Goal: Task Accomplishment & Management: Complete application form

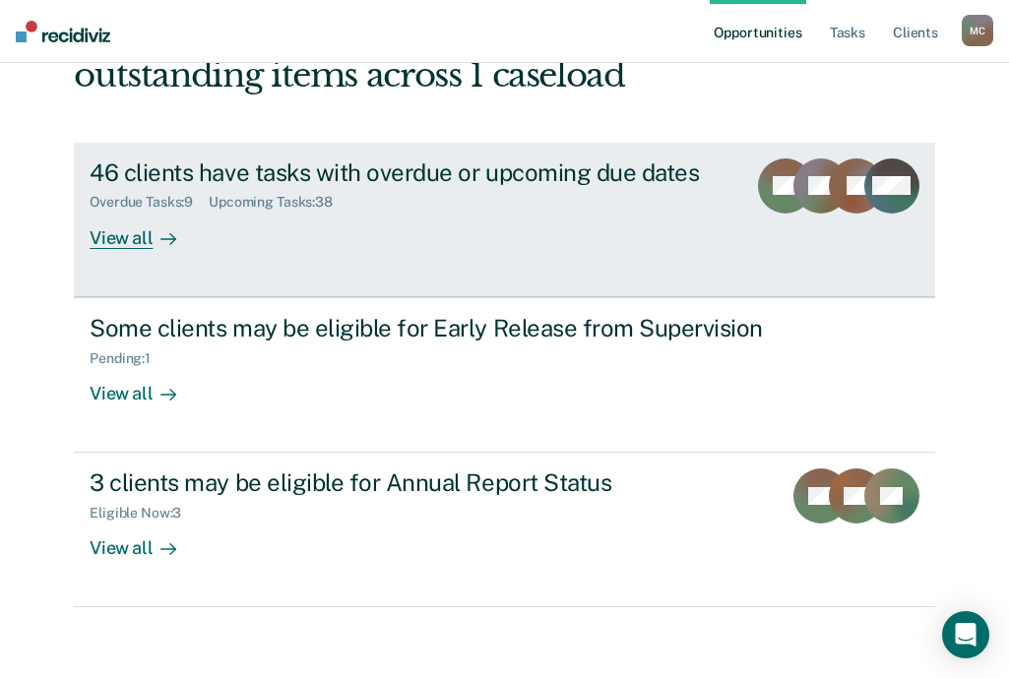
scroll to position [158, 0]
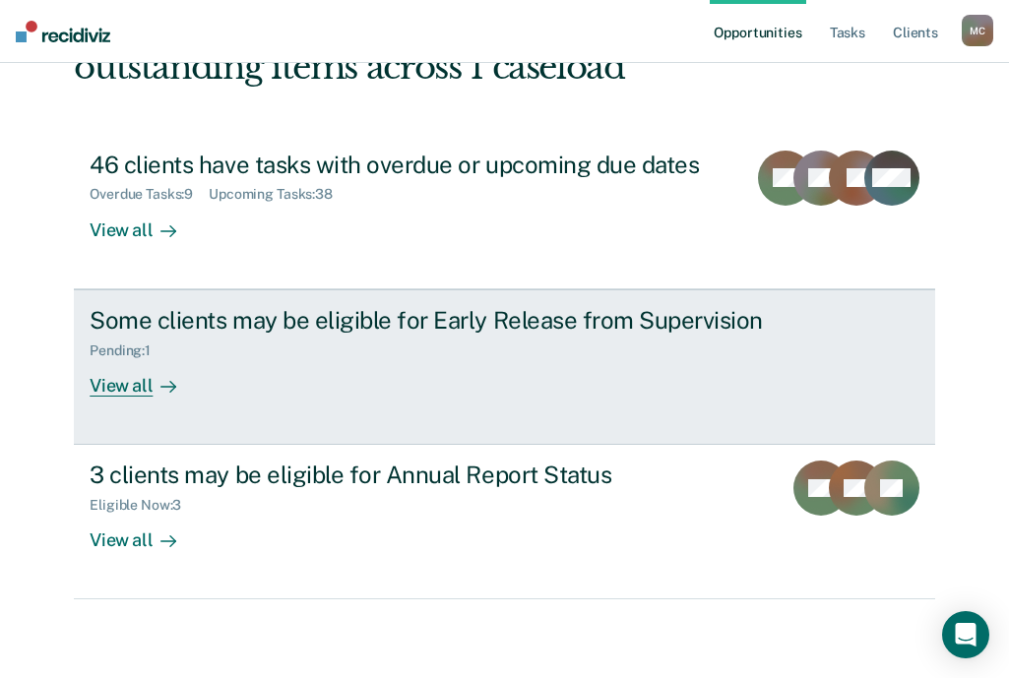
click at [219, 358] on div "Pending : 1" at bounding box center [435, 347] width 691 height 25
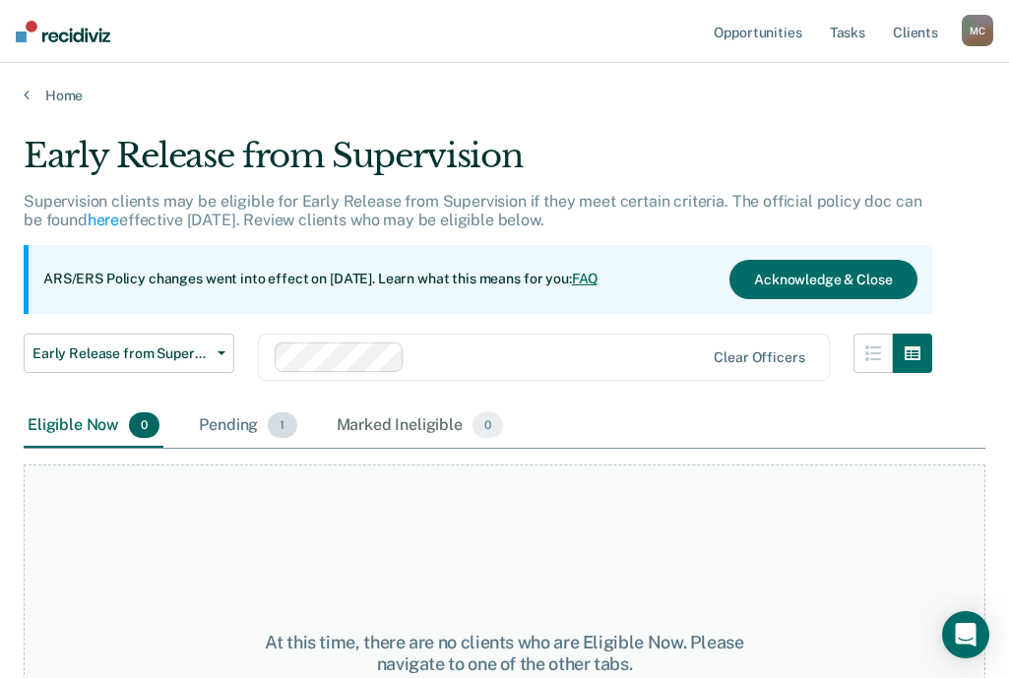
click at [249, 410] on div "Pending 1" at bounding box center [247, 426] width 105 height 43
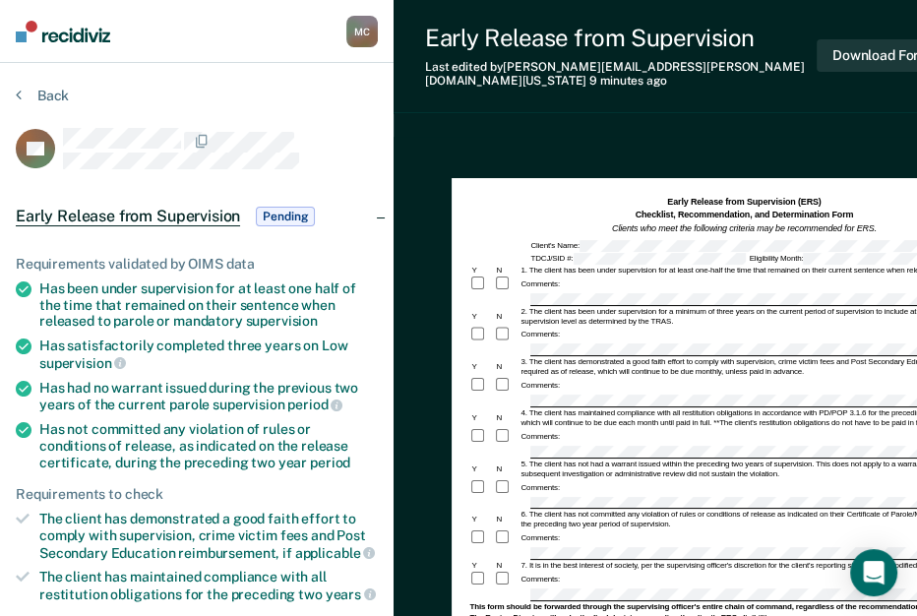
drag, startPoint x: 847, startPoint y: 0, endPoint x: 486, endPoint y: 120, distance: 380.7
click at [486, 120] on div "Early Release from Supervision Last edited by [PERSON_NAME][EMAIL_ADDRESS][PERS…" at bounding box center [686, 578] width 585 height 1156
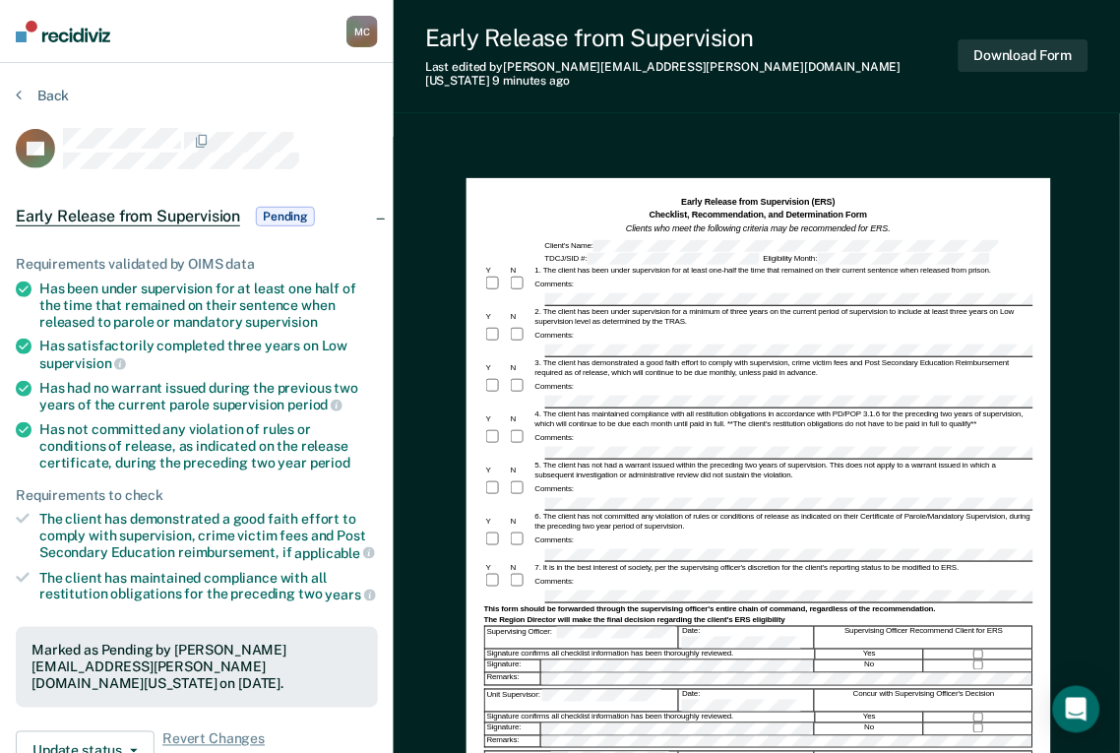
drag, startPoint x: 277, startPoint y: 0, endPoint x: 598, endPoint y: 108, distance: 339.6
click at [598, 108] on div "Early Release from Supervision Last edited by [PERSON_NAME][EMAIL_ADDRESS][PERS…" at bounding box center [757, 566] width 726 height 1132
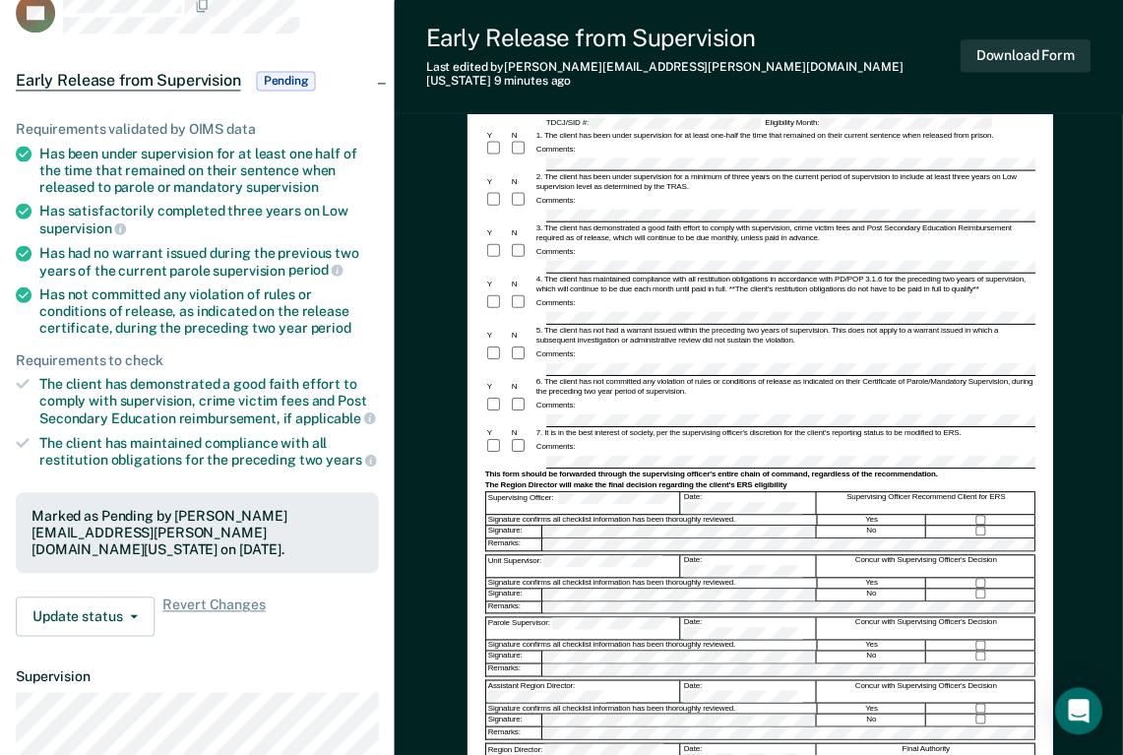
scroll to position [109, 0]
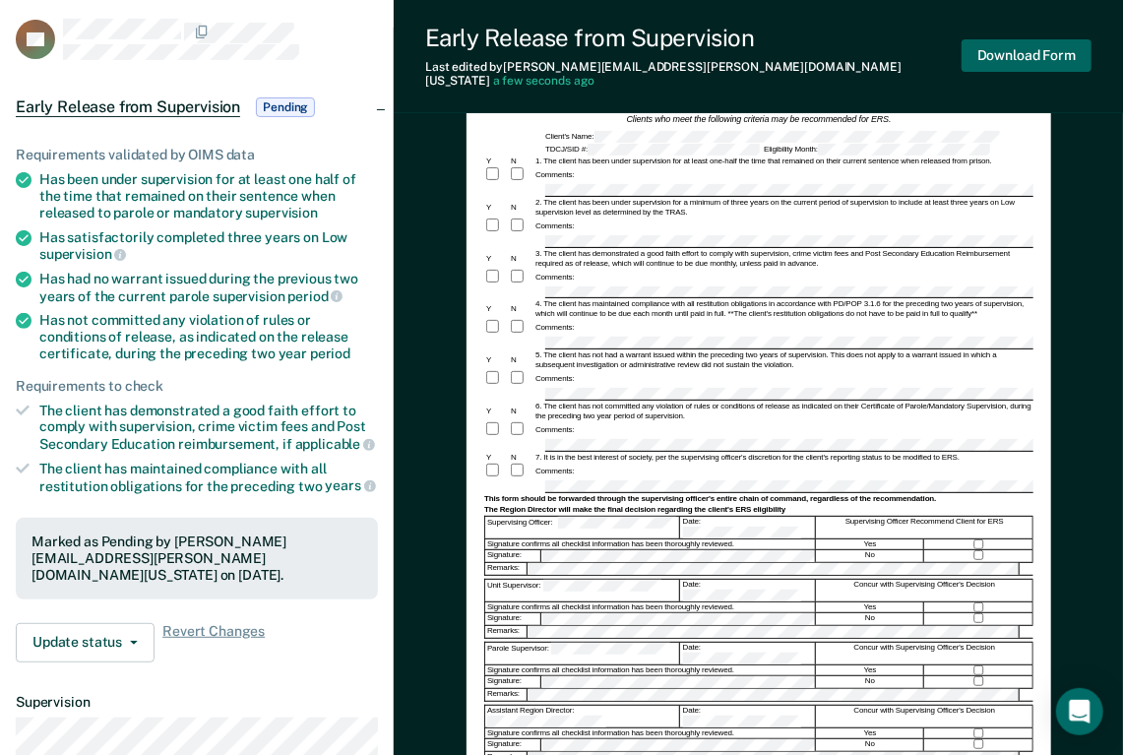
click at [1023, 48] on button "Download Form" at bounding box center [1027, 55] width 130 height 32
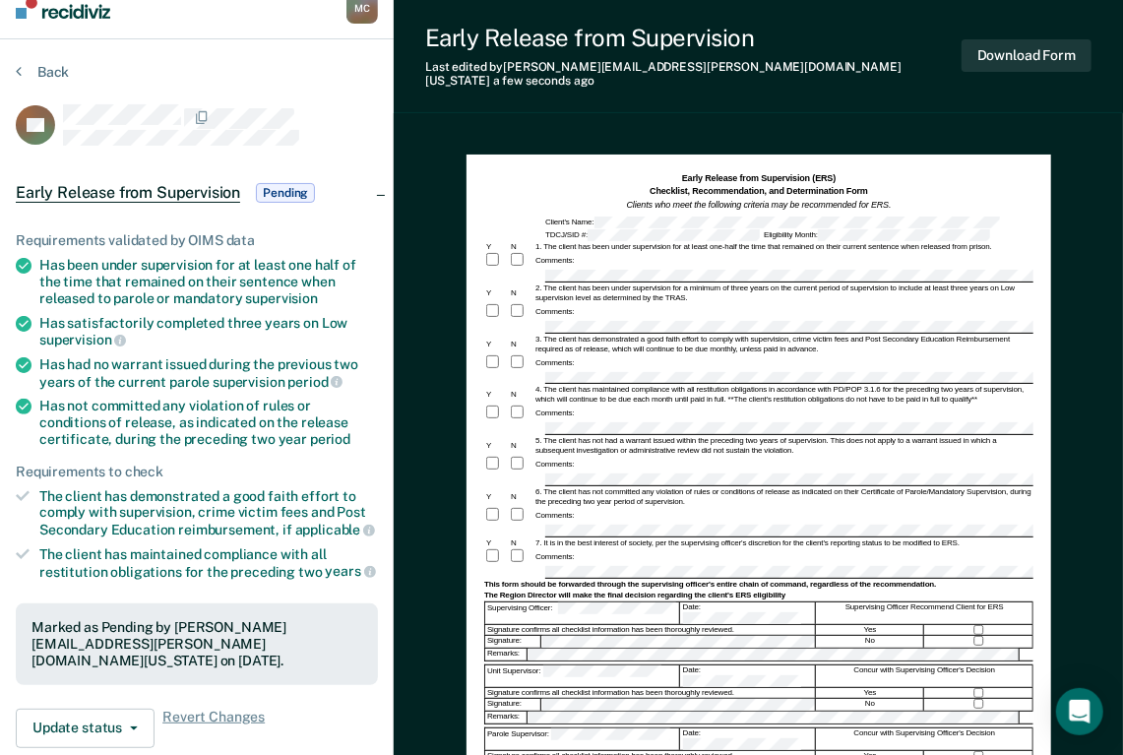
scroll to position [0, 0]
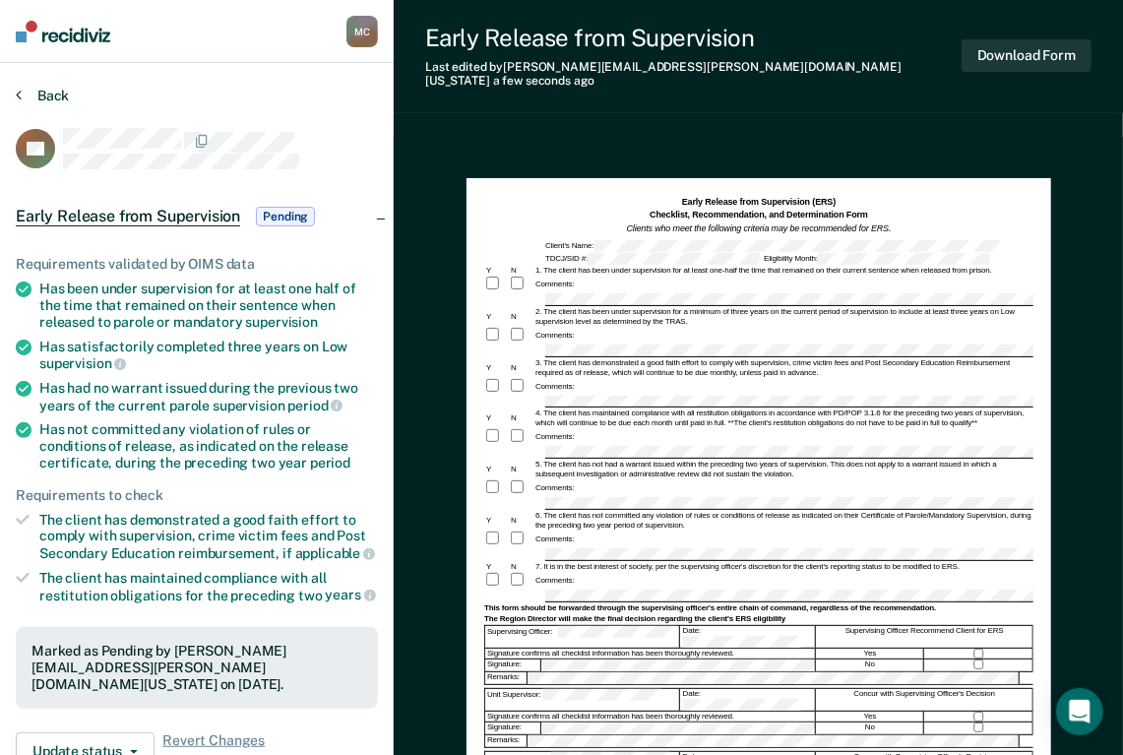
click at [19, 92] on icon at bounding box center [19, 95] width 6 height 16
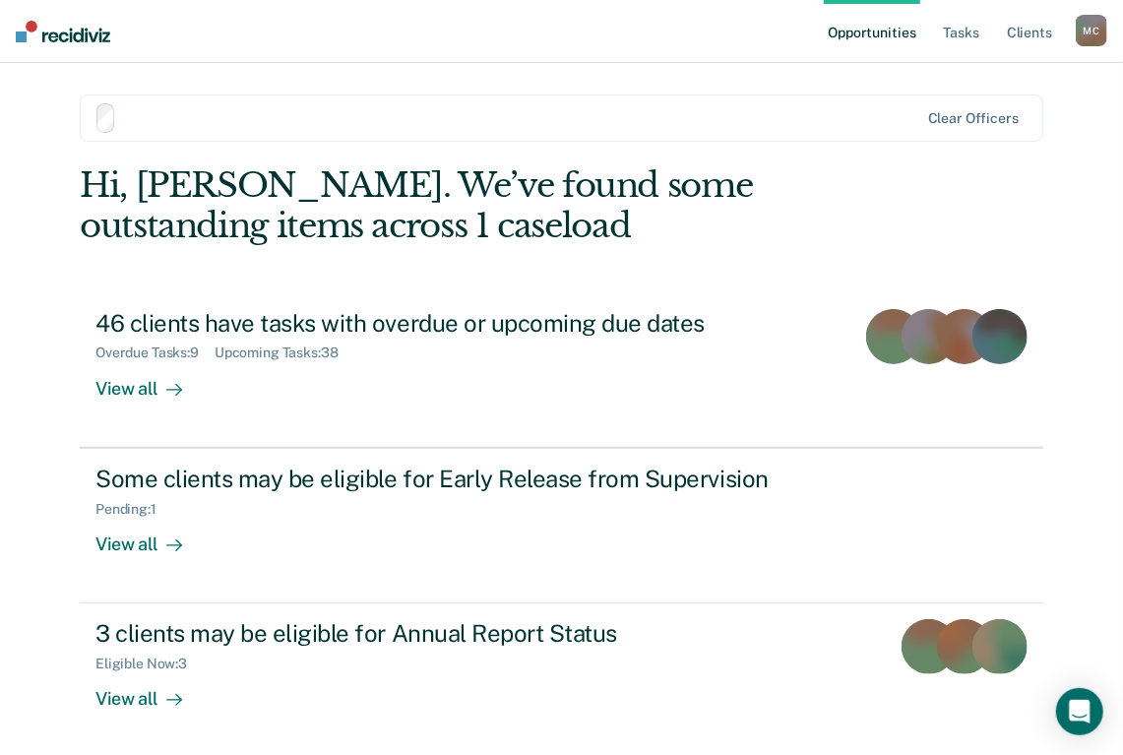
scroll to position [81, 0]
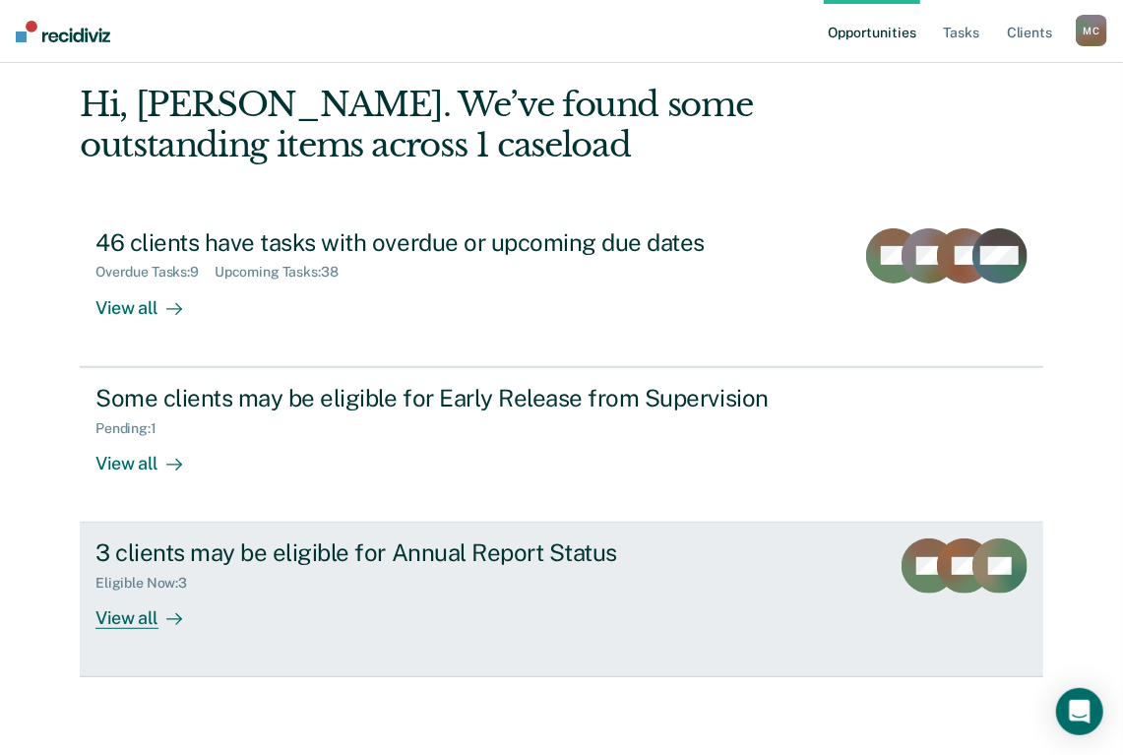
click at [211, 555] on div "3 clients may be eligible for Annual Report Status" at bounding box center [440, 552] width 691 height 29
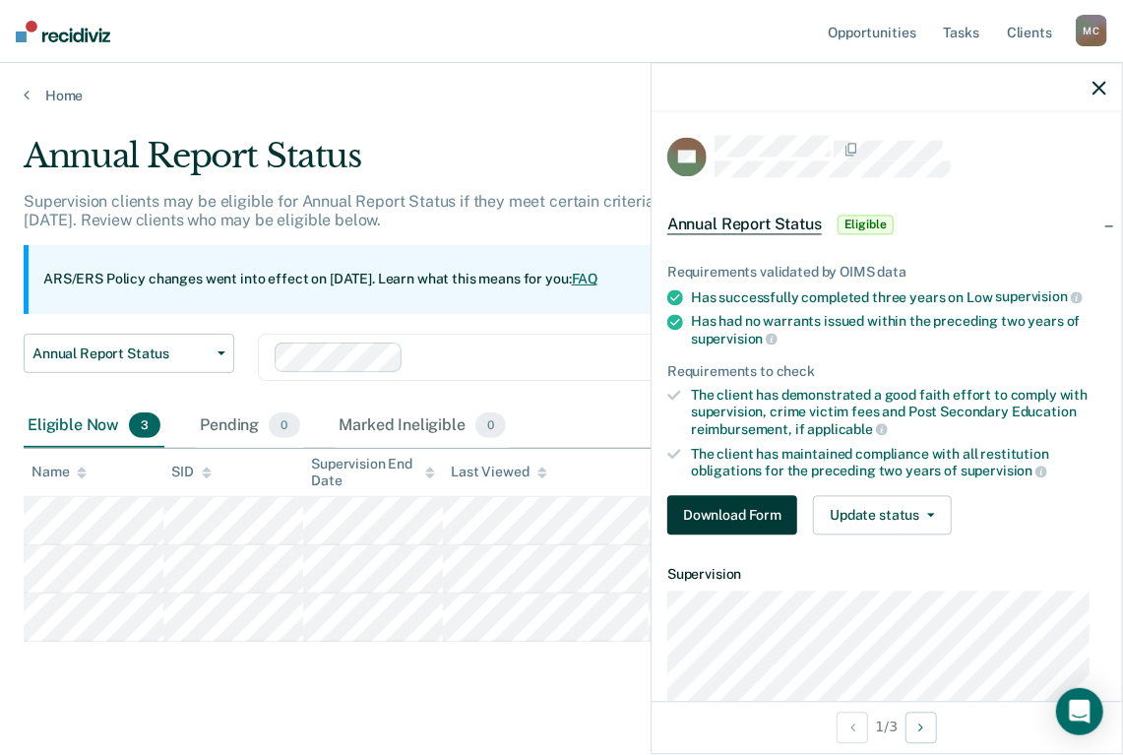
click at [720, 508] on button "Download Form" at bounding box center [732, 515] width 130 height 39
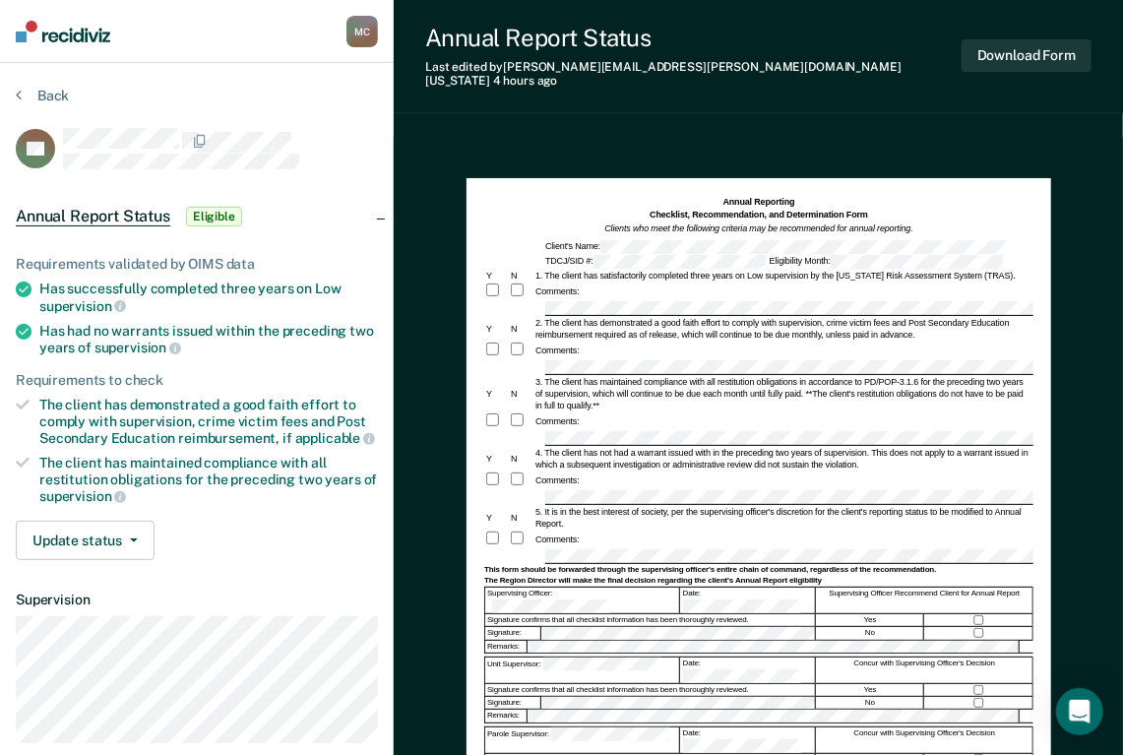
click at [978, 598] on div "Supervising Officer Recommend Client for Annual Report" at bounding box center [925, 601] width 217 height 26
click at [1015, 48] on button "Download Form" at bounding box center [1027, 55] width 130 height 32
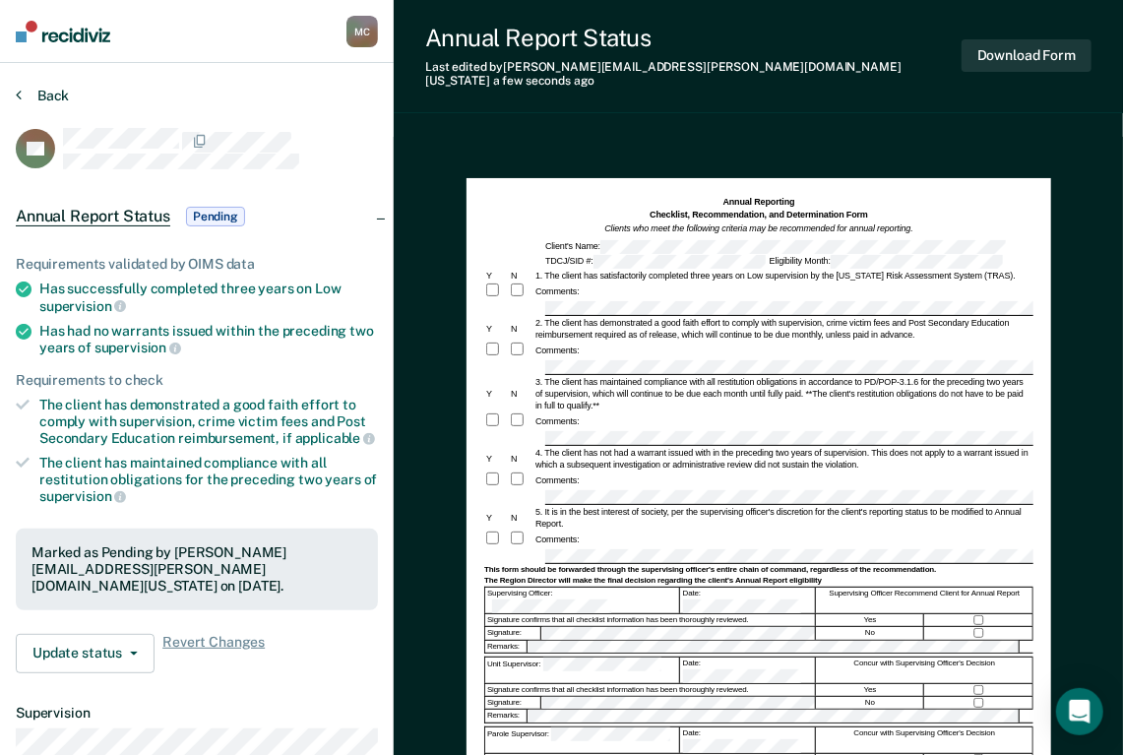
click at [53, 98] on button "Back" at bounding box center [42, 96] width 53 height 18
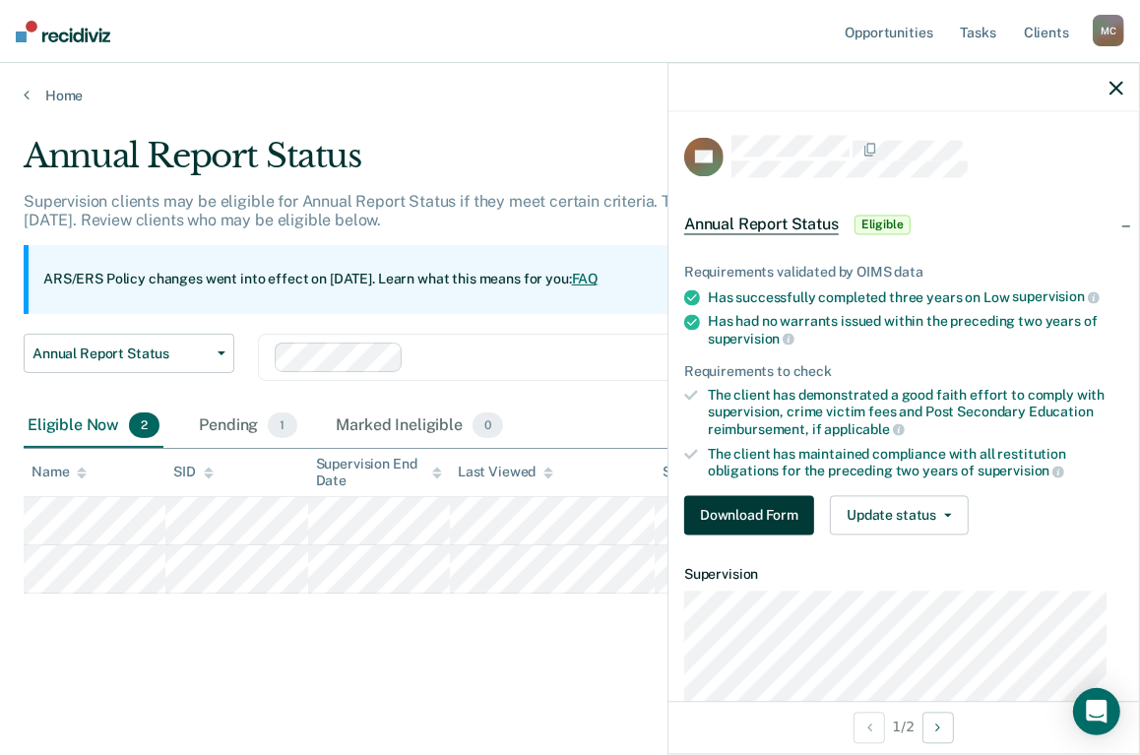
click at [736, 496] on button "Download Form" at bounding box center [749, 515] width 130 height 39
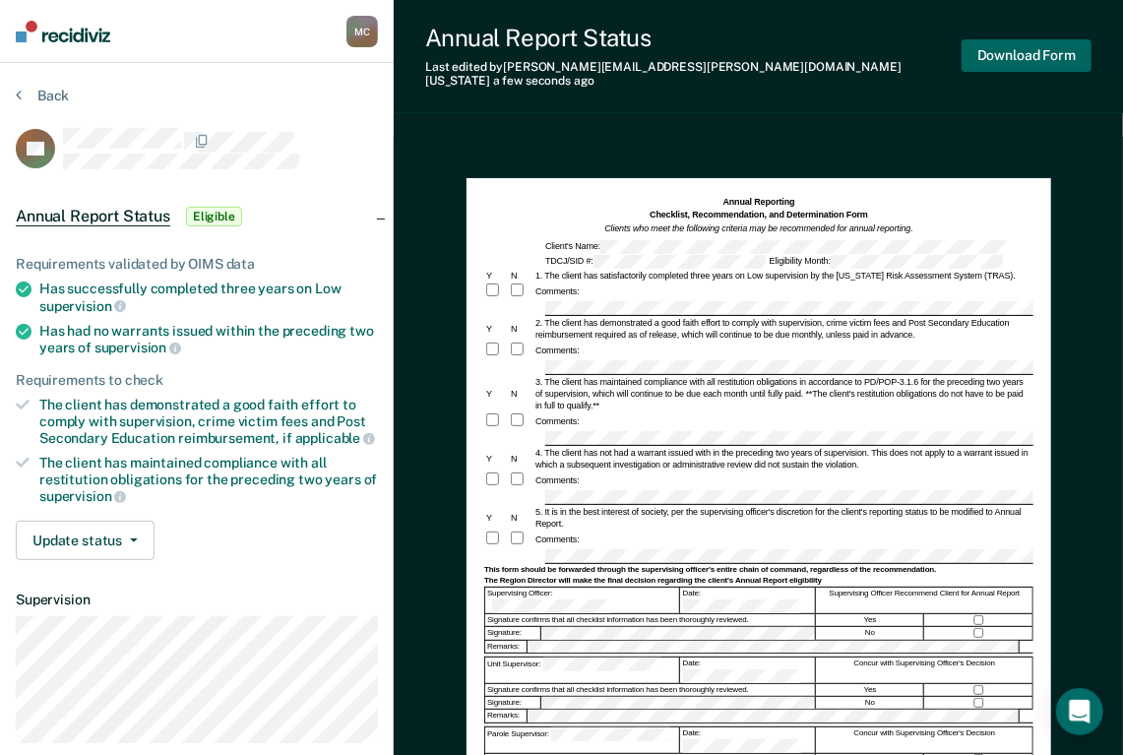
click at [992, 53] on button "Download Form" at bounding box center [1027, 55] width 130 height 32
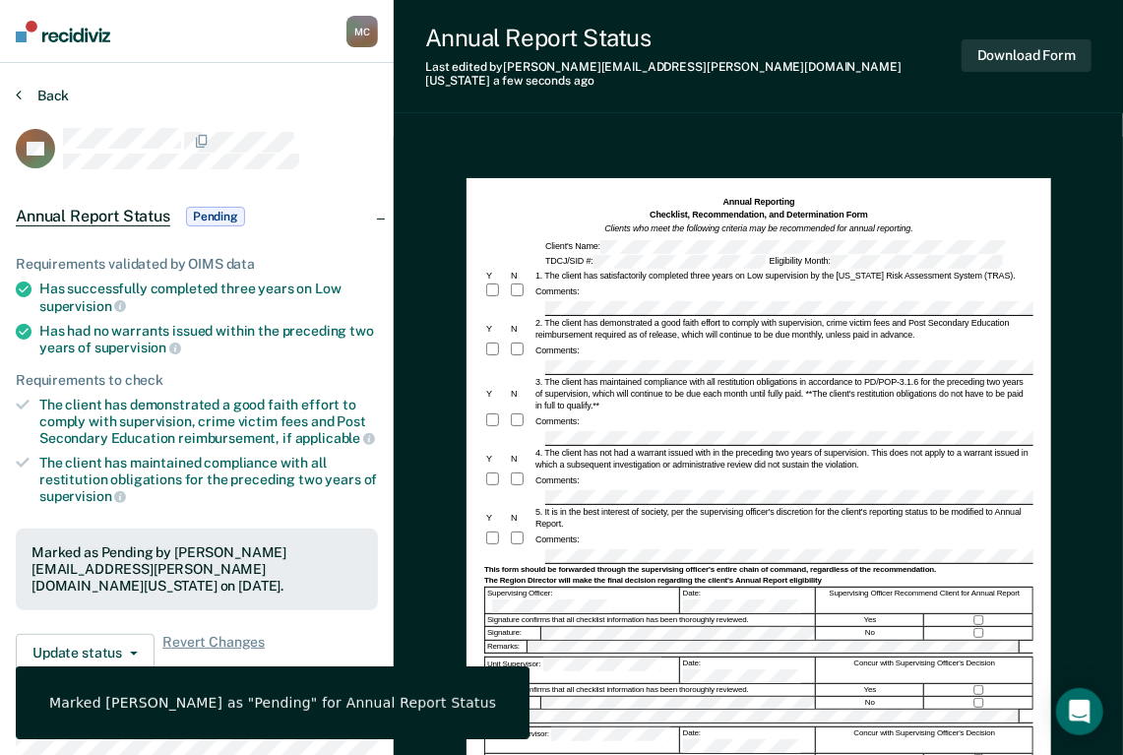
click at [31, 97] on button "Back" at bounding box center [42, 96] width 53 height 18
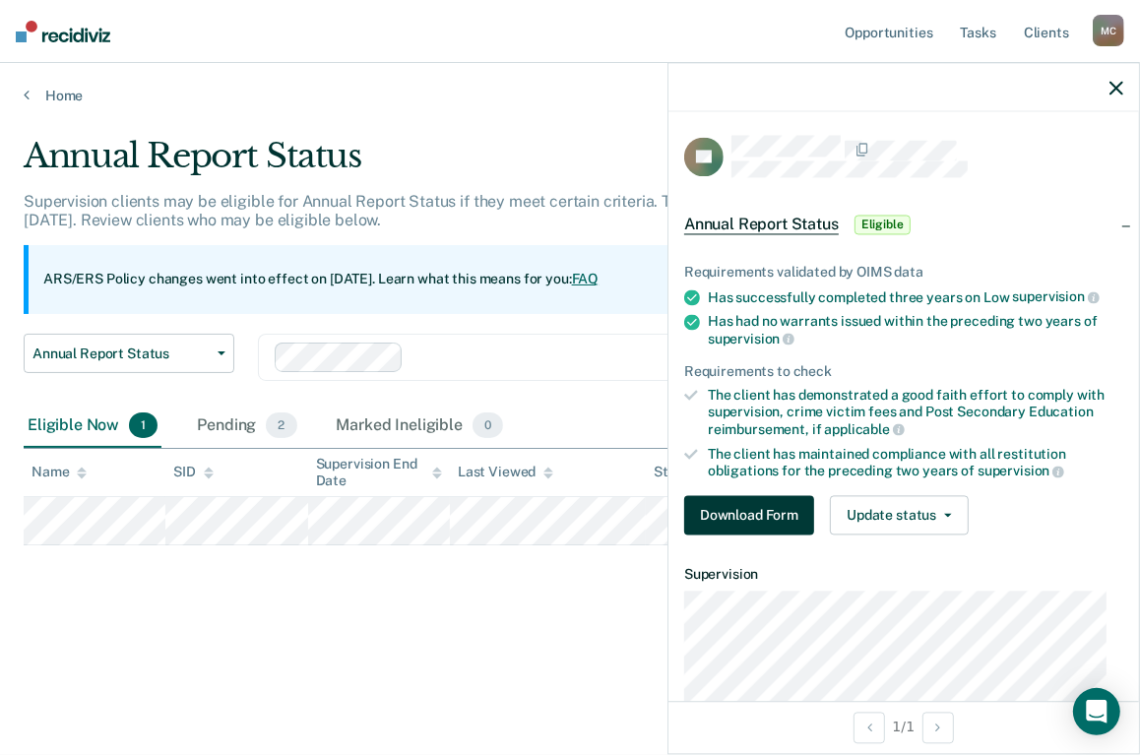
click at [728, 506] on button "Download Form" at bounding box center [749, 515] width 130 height 39
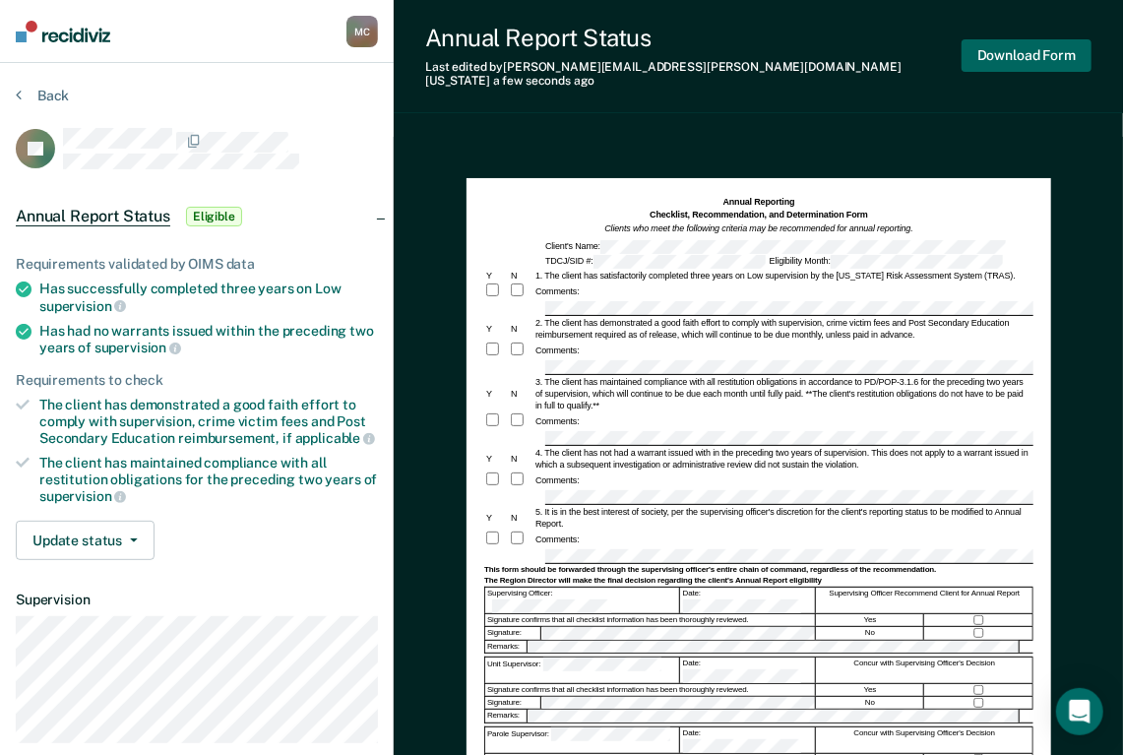
click at [1023, 57] on button "Download Form" at bounding box center [1027, 55] width 130 height 32
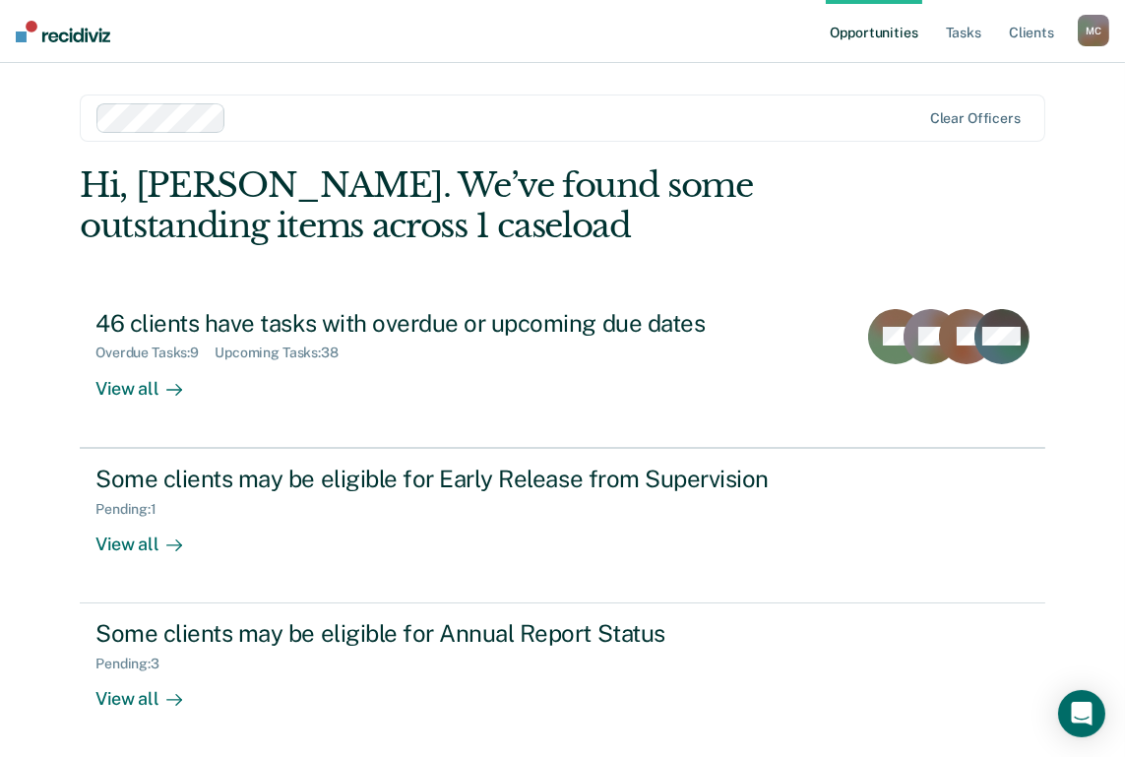
drag, startPoint x: 1034, startPoint y: 0, endPoint x: 428, endPoint y: 56, distance: 608.9
click at [428, 56] on nav "Opportunities Tasks Client s [PERSON_NAME] M C Profile How it works Log Out" at bounding box center [562, 31] width 1125 height 63
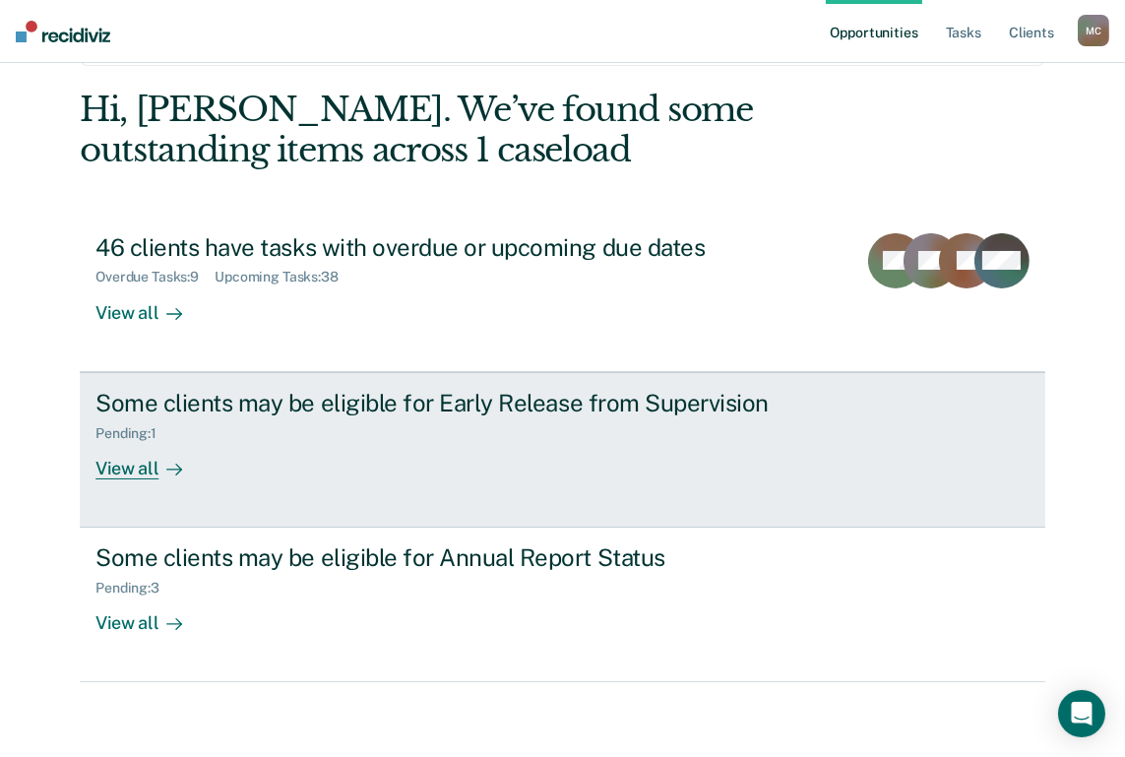
scroll to position [79, 0]
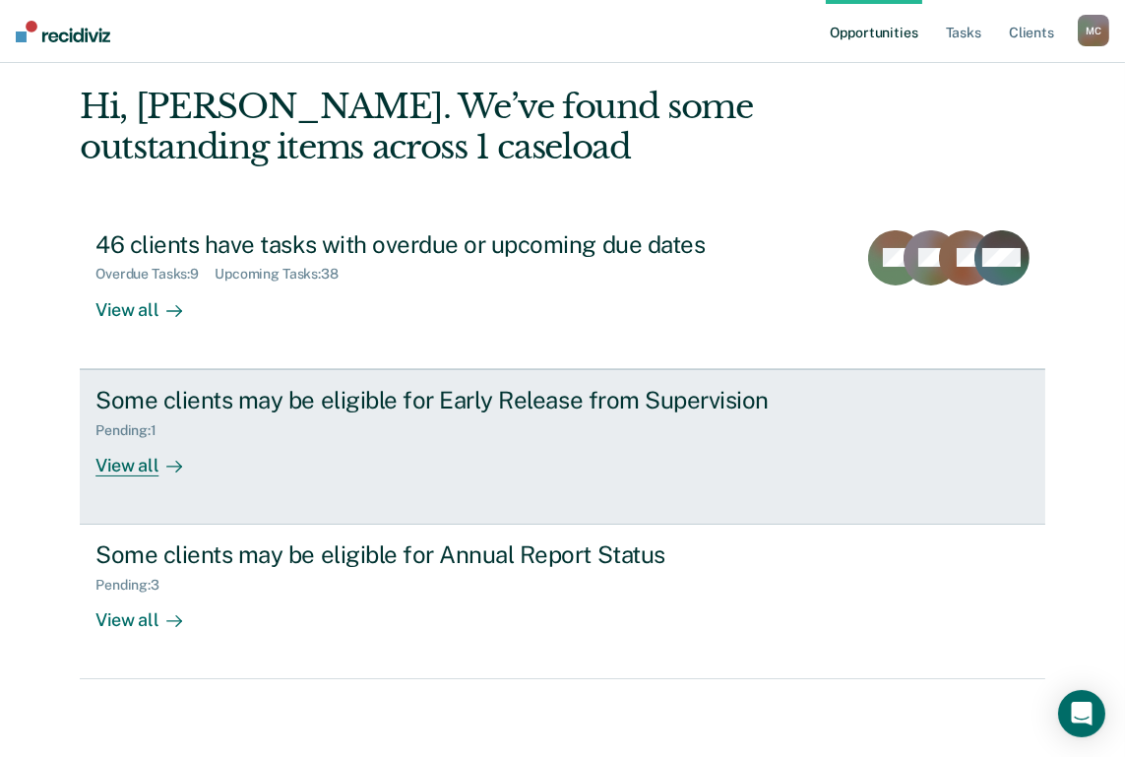
click at [387, 393] on div "Some clients may be eligible for Early Release from Supervision" at bounding box center [440, 400] width 691 height 29
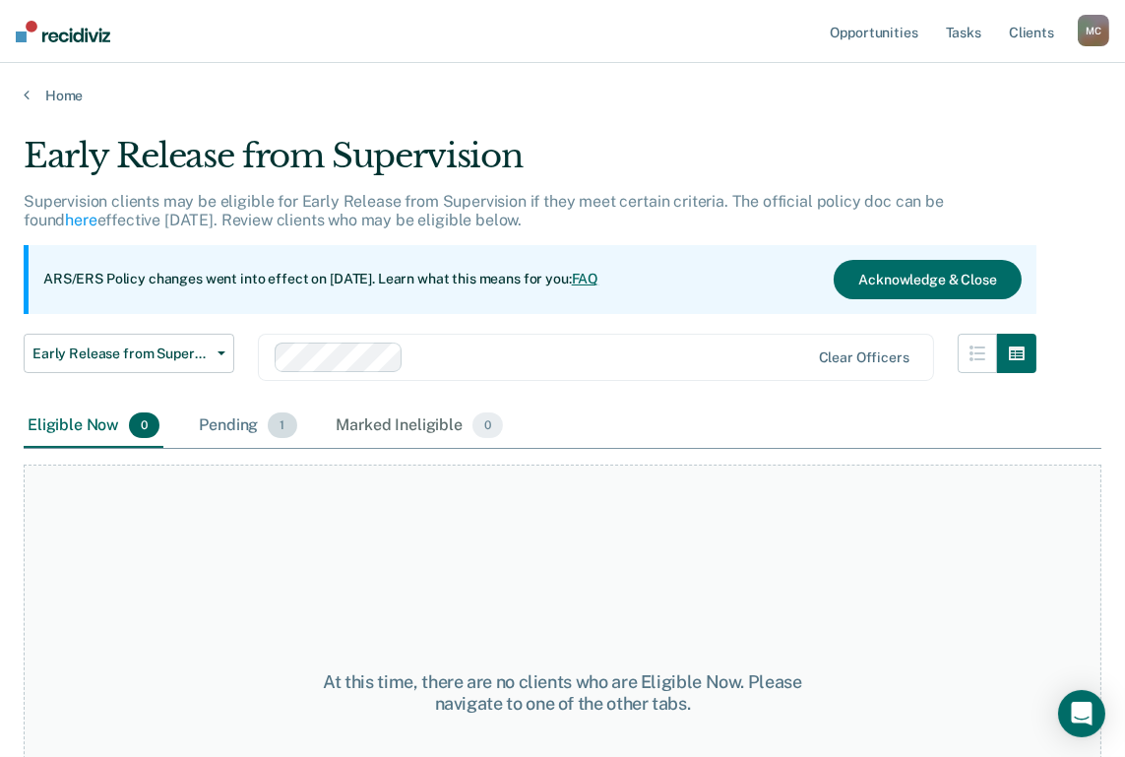
click at [263, 427] on div "Pending 1" at bounding box center [247, 426] width 105 height 43
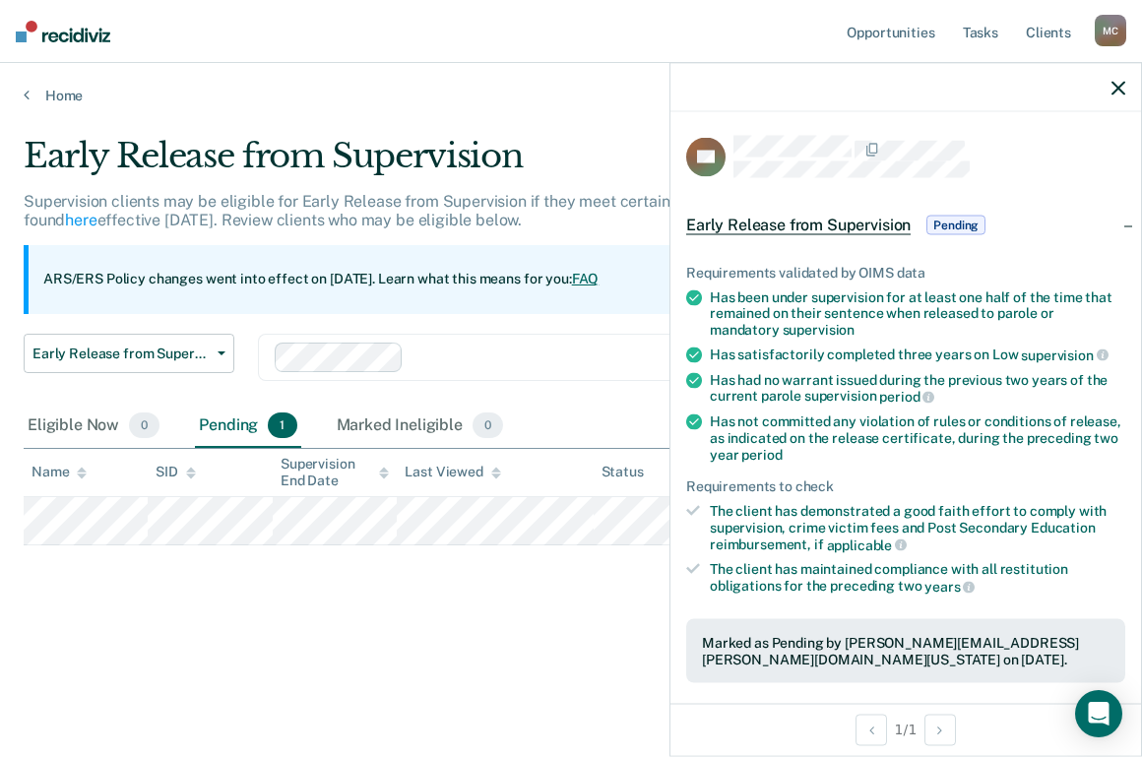
click at [1116, 88] on icon "button" at bounding box center [1118, 88] width 14 height 14
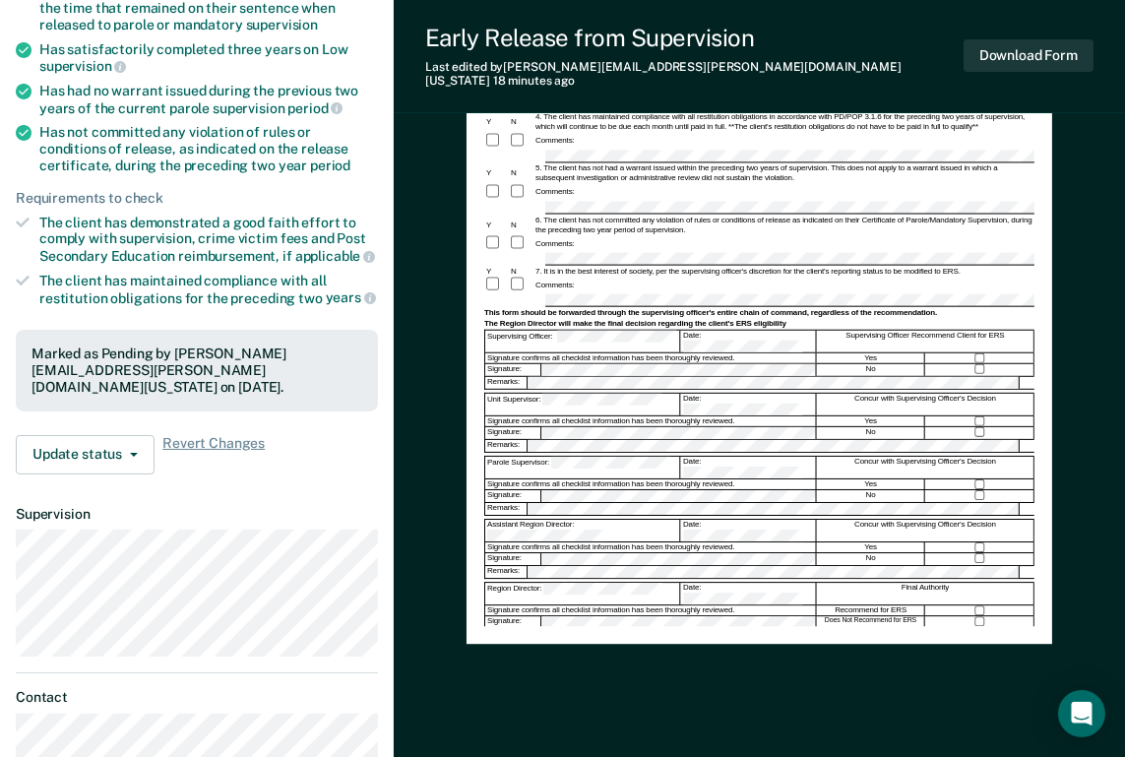
scroll to position [446, 0]
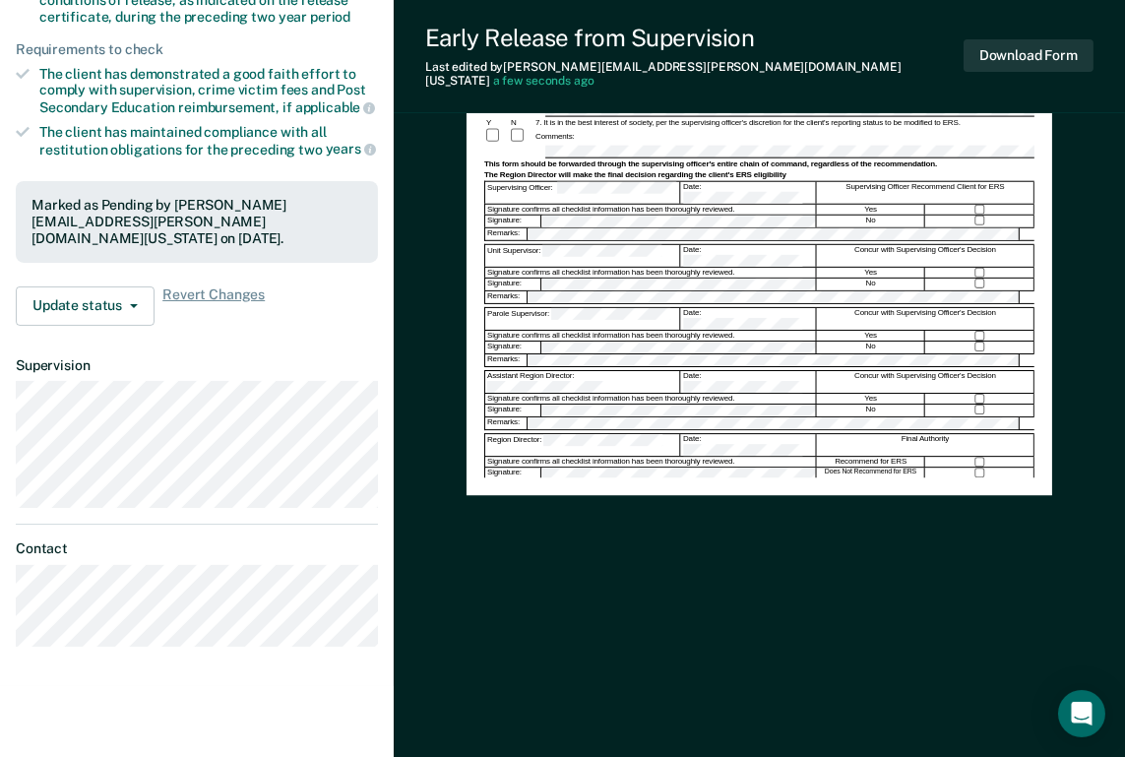
click at [185, 540] on dl "Contact" at bounding box center [197, 593] width 362 height 106
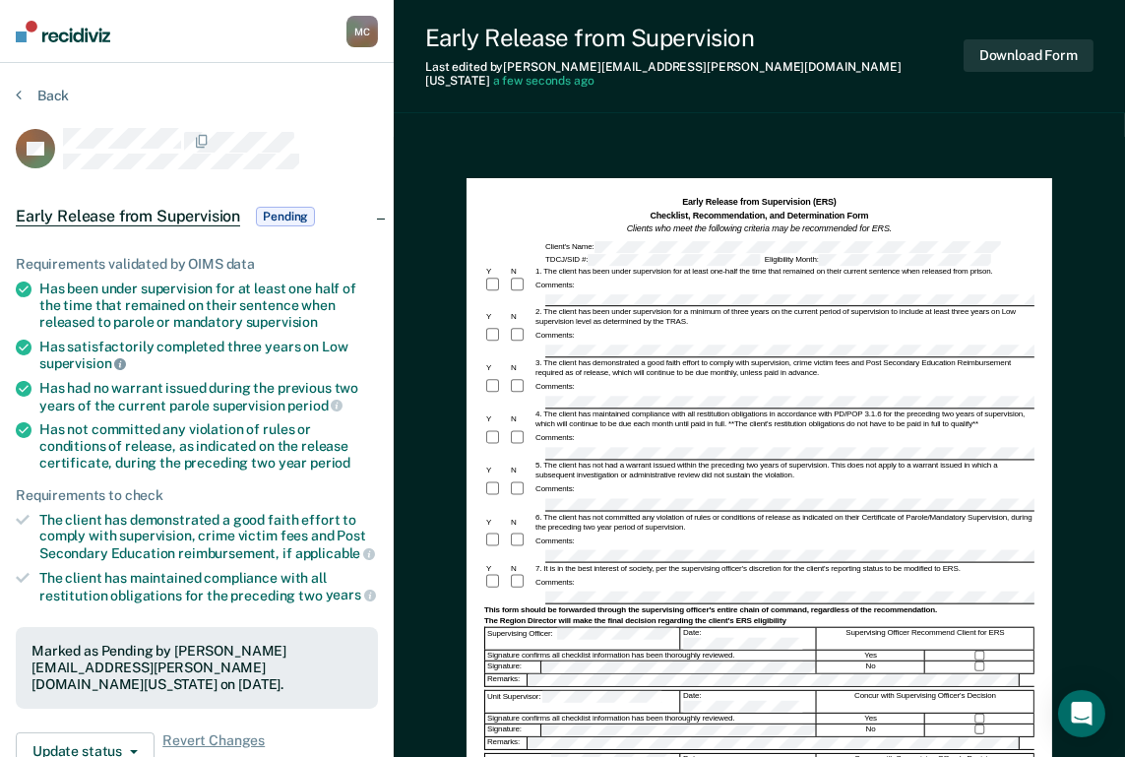
scroll to position [0, 0]
click at [25, 92] on button "Back" at bounding box center [42, 96] width 53 height 18
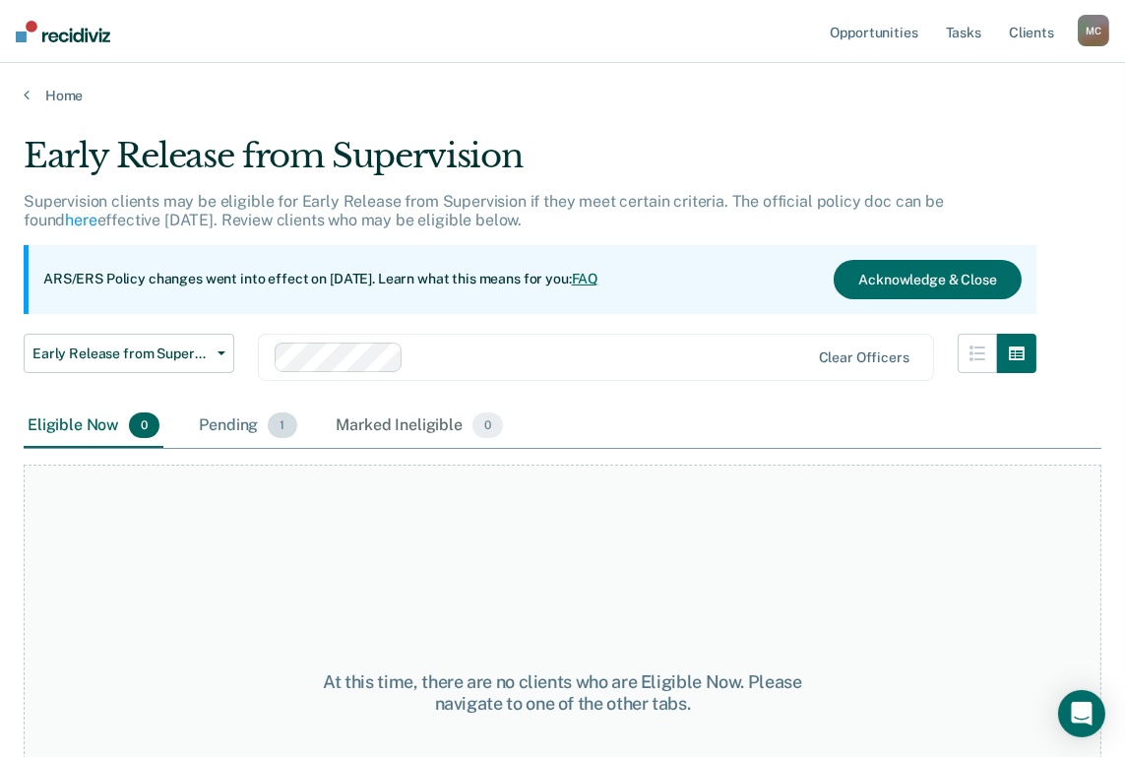
click at [260, 438] on div "Pending 1" at bounding box center [247, 426] width 105 height 43
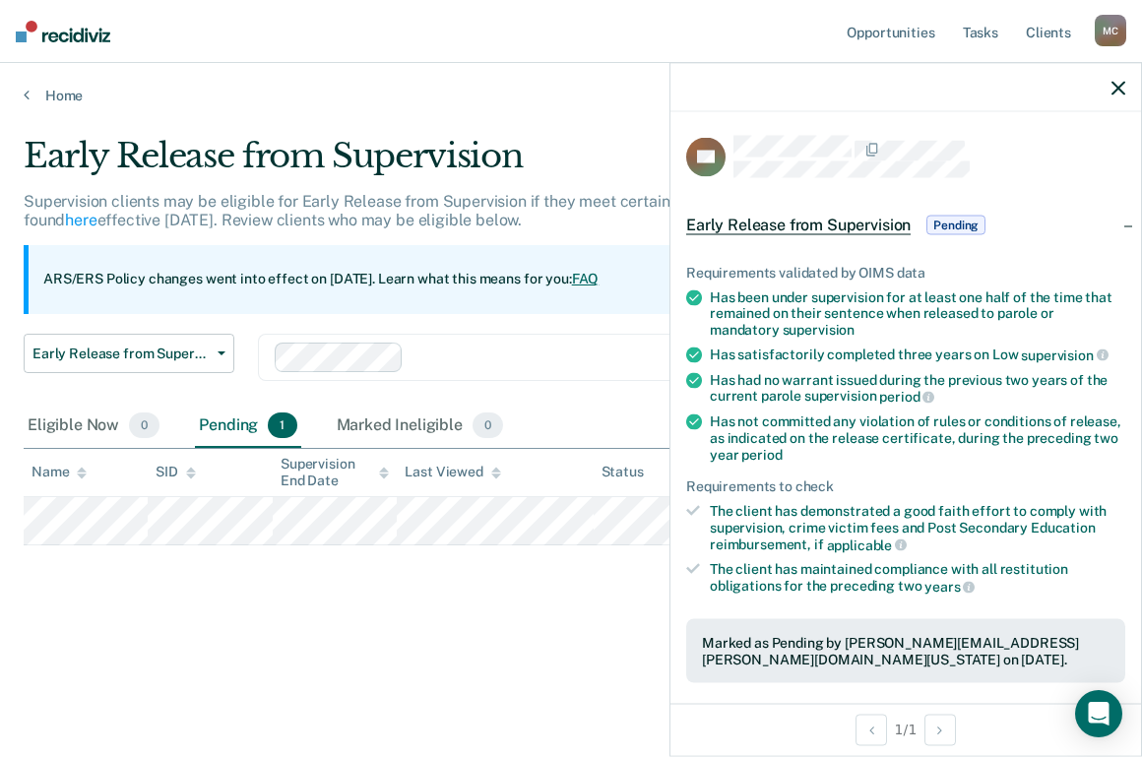
click at [1125, 92] on div at bounding box center [905, 87] width 470 height 49
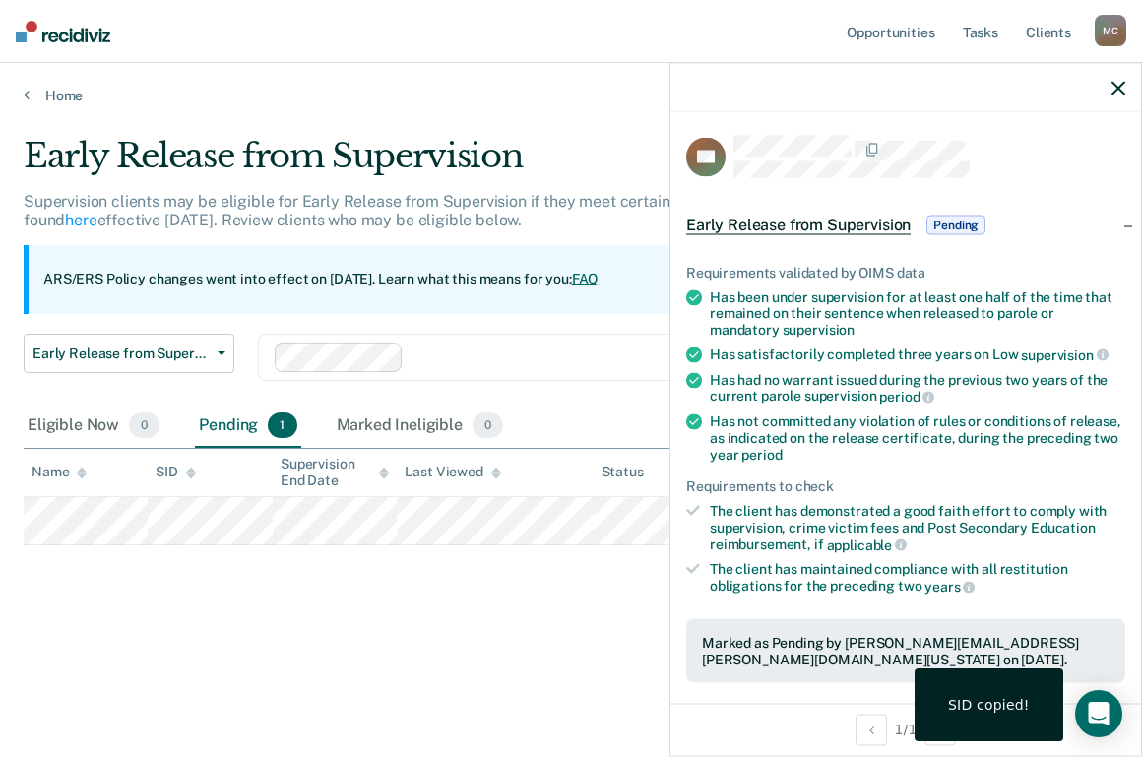
click at [1120, 83] on icon "button" at bounding box center [1118, 88] width 14 height 14
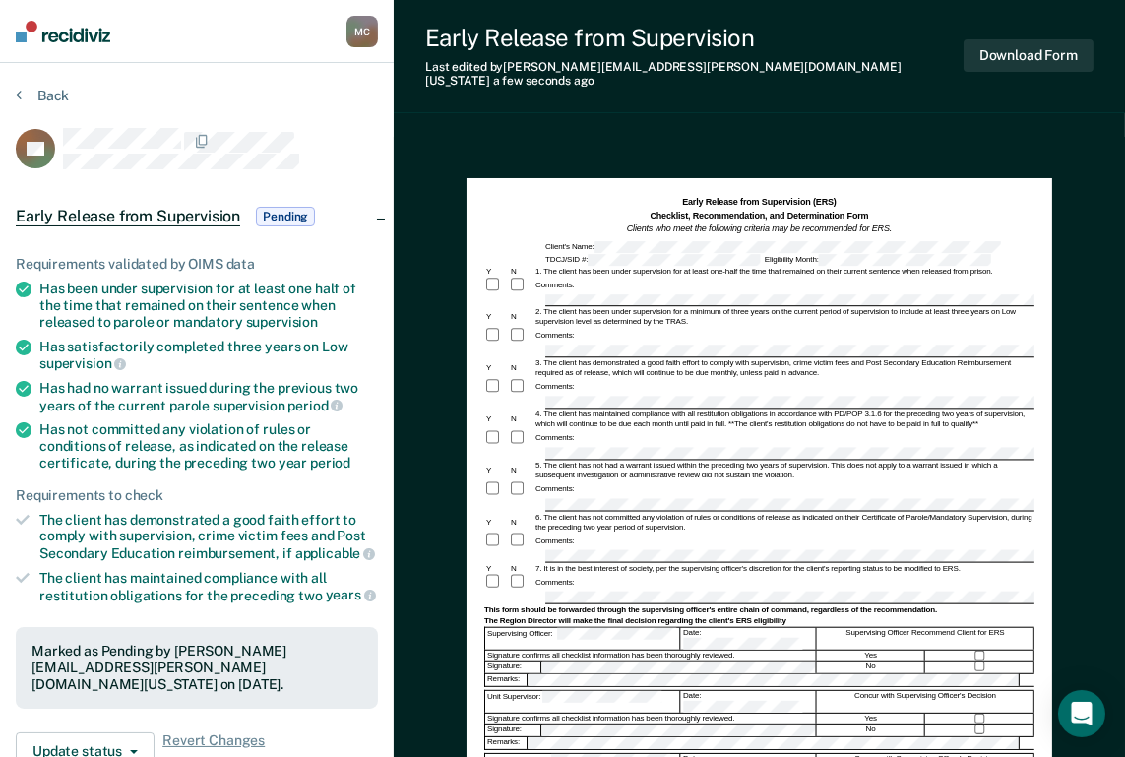
click at [34, 82] on section "Back BK Early Release from Supervision Pending Requirements validated by OIMS d…" at bounding box center [197, 597] width 394 height 1069
click at [37, 92] on button "Back" at bounding box center [42, 96] width 53 height 18
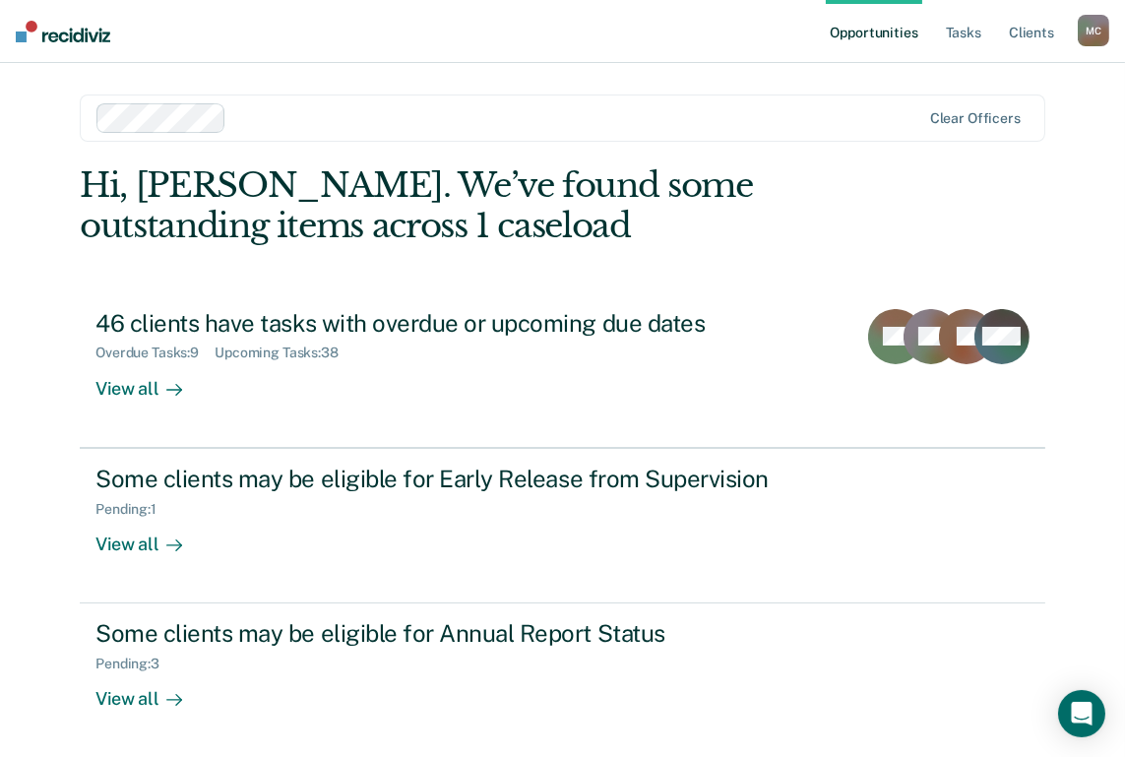
scroll to position [79, 0]
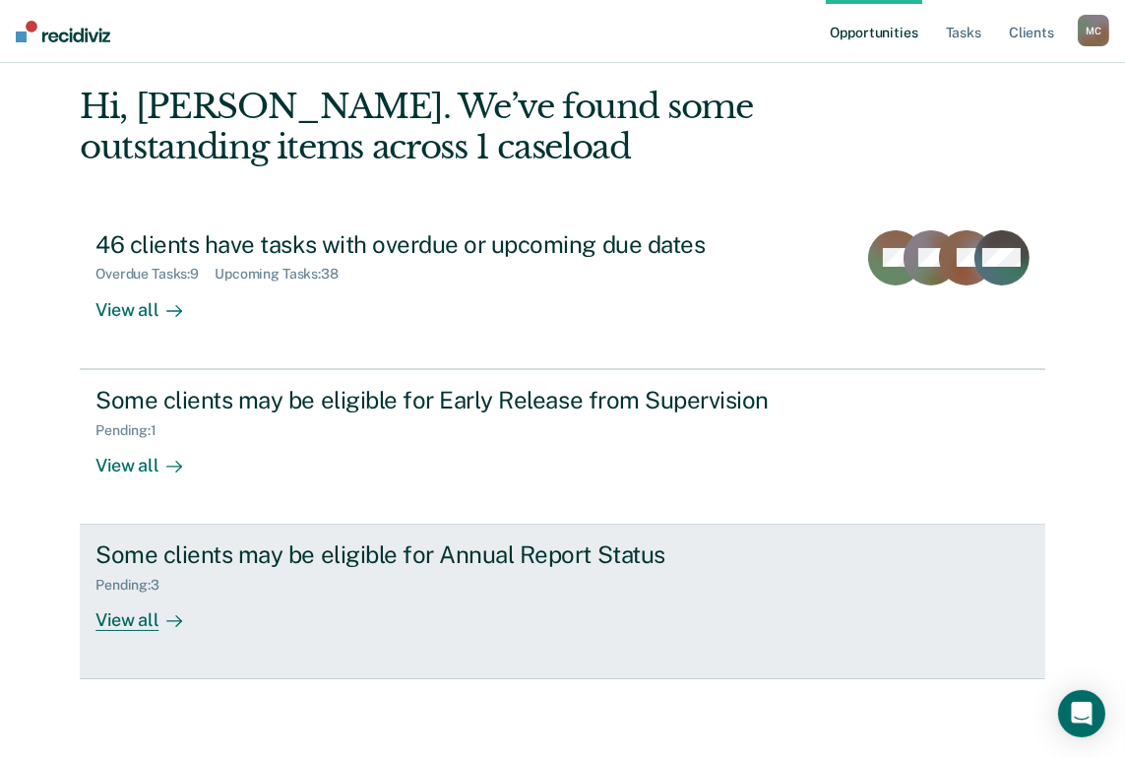
click at [236, 595] on div "Some clients may be eligible for Annual Report Status Pending : 3 View all" at bounding box center [464, 585] width 738 height 91
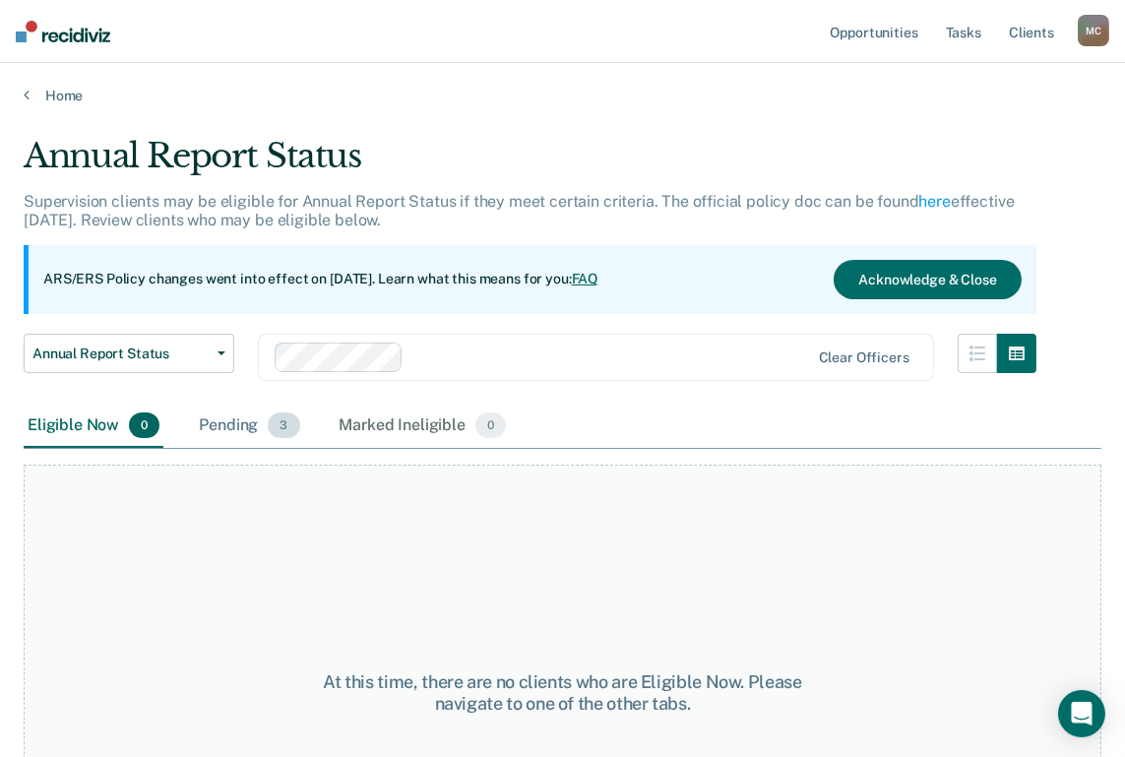
click at [266, 419] on div "Pending 3" at bounding box center [249, 426] width 108 height 43
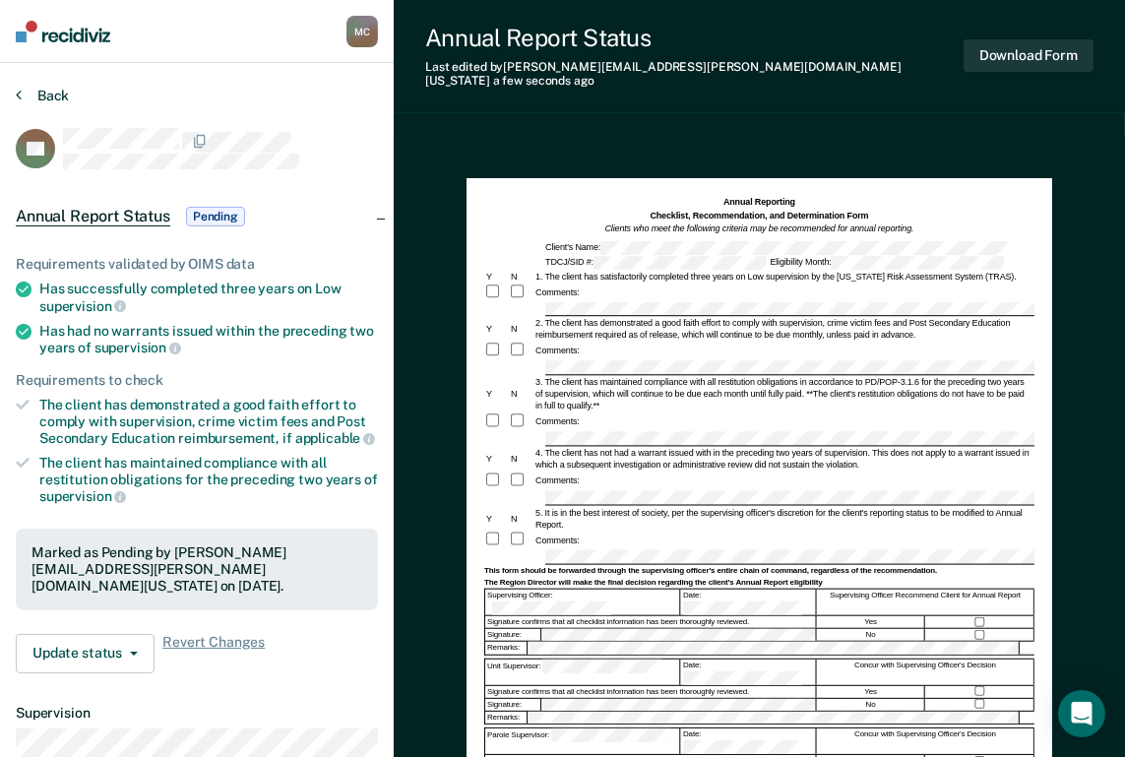
click at [44, 95] on button "Back" at bounding box center [42, 96] width 53 height 18
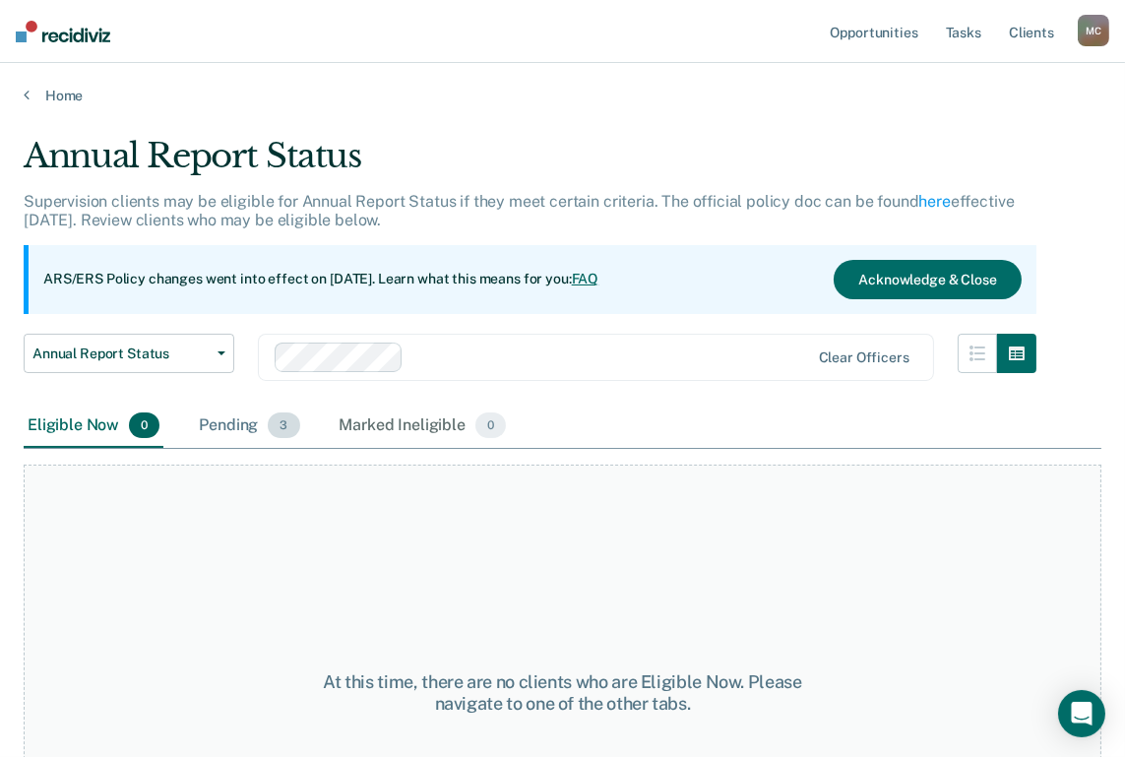
click at [250, 423] on div "Pending 3" at bounding box center [249, 426] width 108 height 43
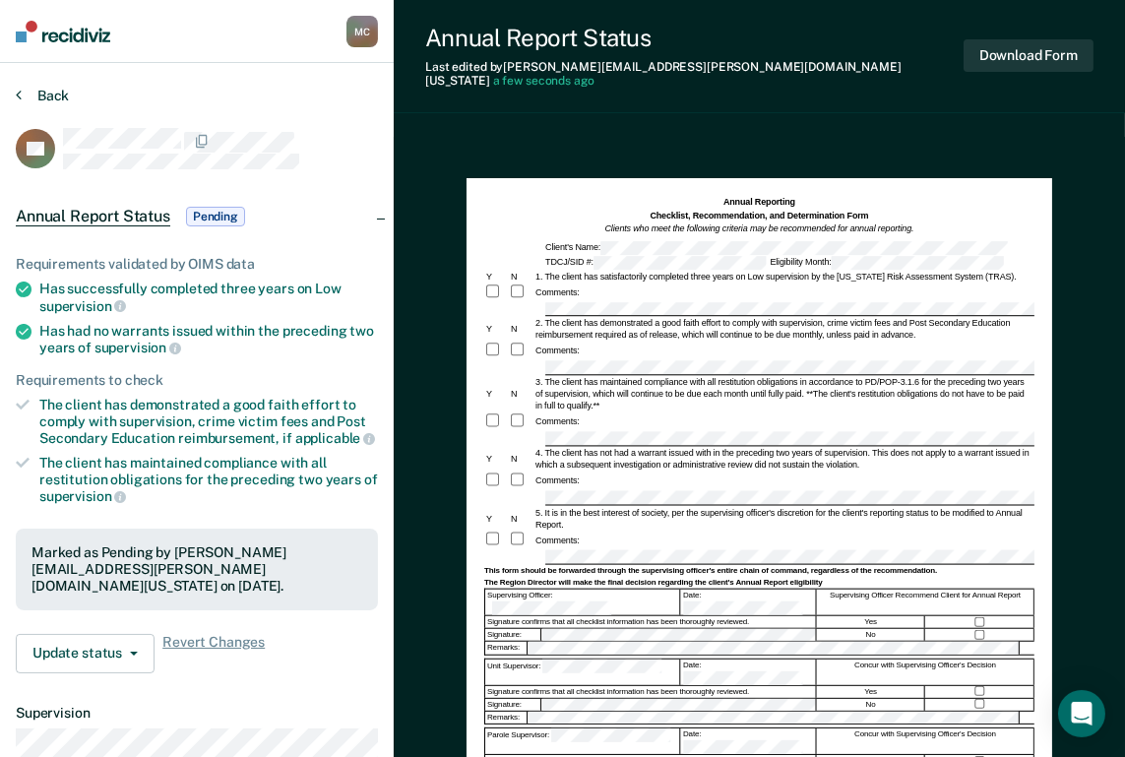
click at [31, 96] on button "Back" at bounding box center [42, 96] width 53 height 18
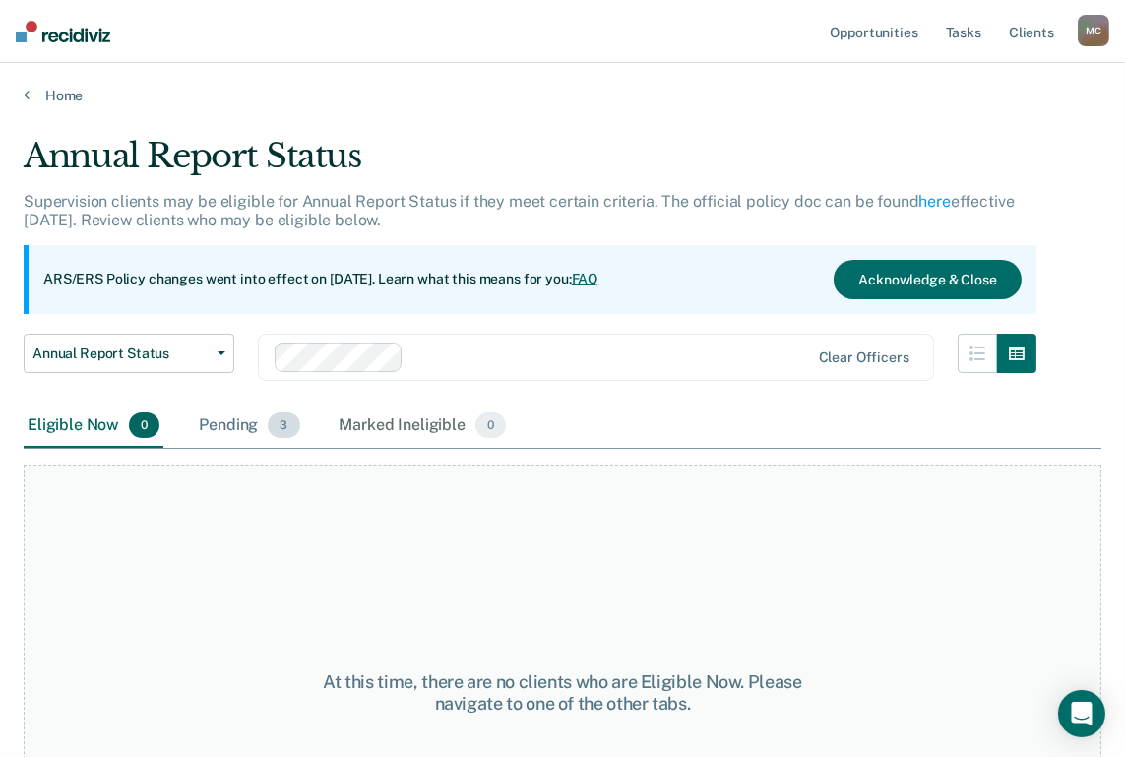
click at [222, 419] on div "Pending 3" at bounding box center [249, 426] width 108 height 43
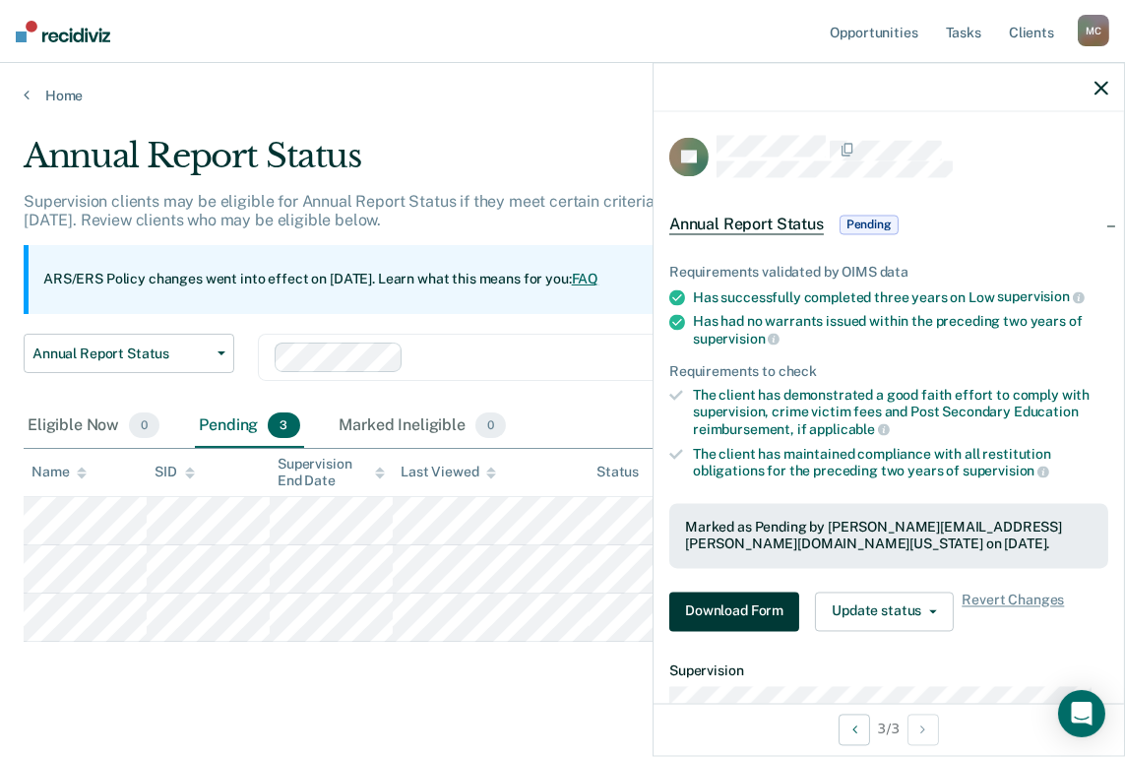
click at [755, 622] on button "Download Form" at bounding box center [734, 611] width 130 height 39
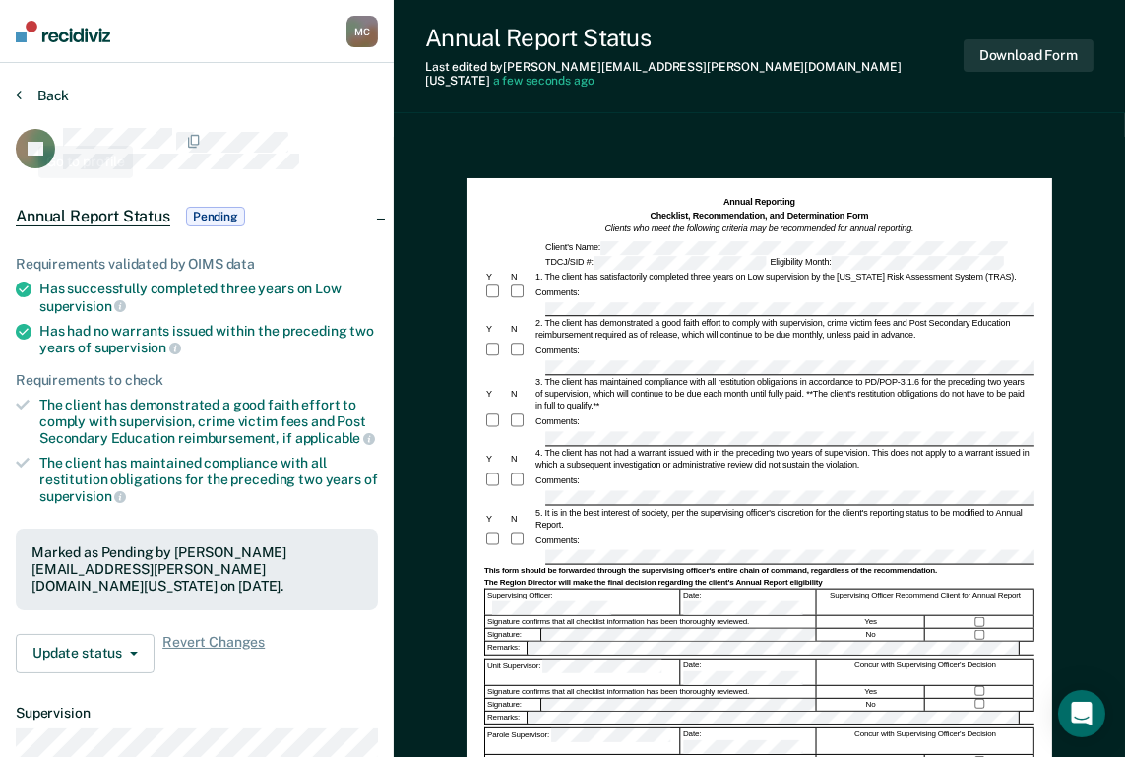
click at [22, 93] on button "Back" at bounding box center [42, 96] width 53 height 18
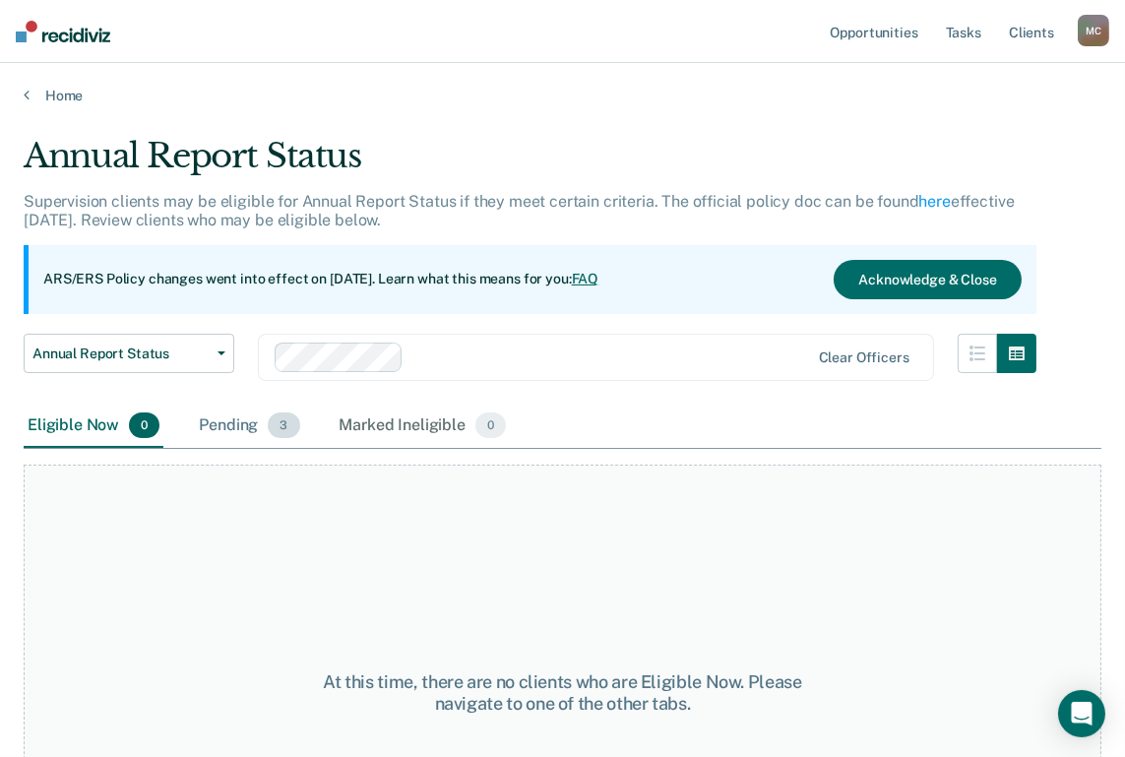
click at [218, 435] on div "Pending 3" at bounding box center [249, 426] width 108 height 43
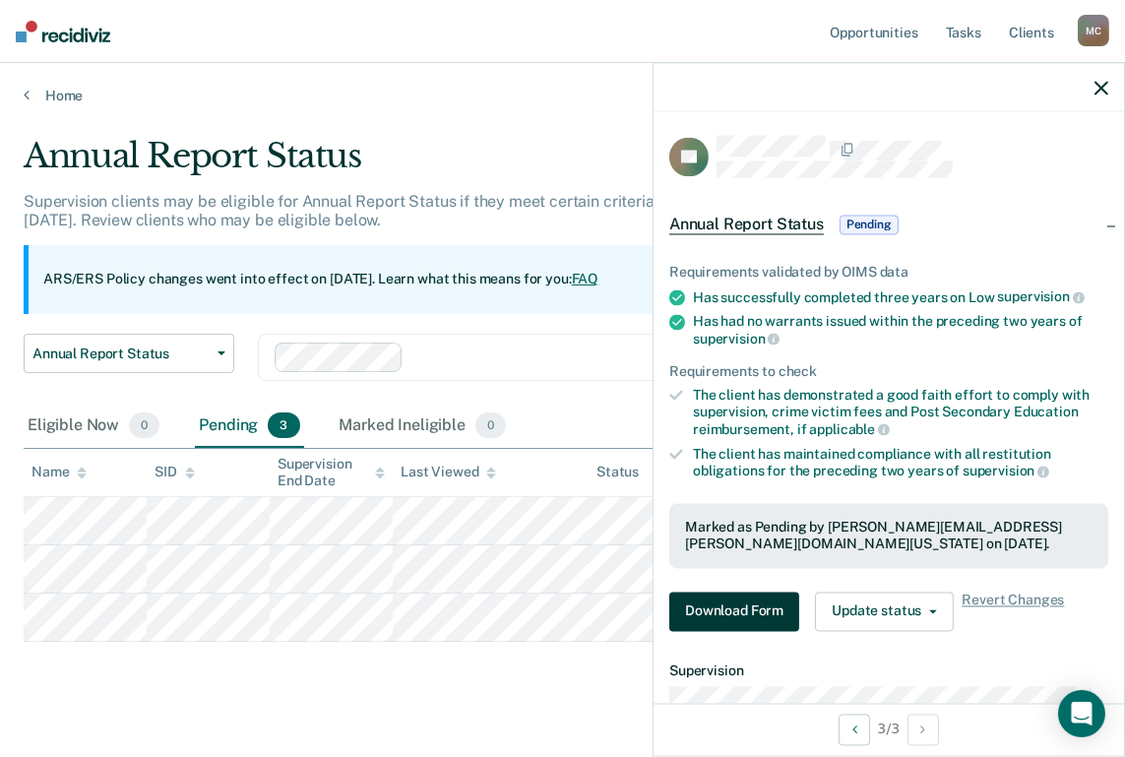
click at [786, 610] on button "Download Form" at bounding box center [734, 611] width 130 height 39
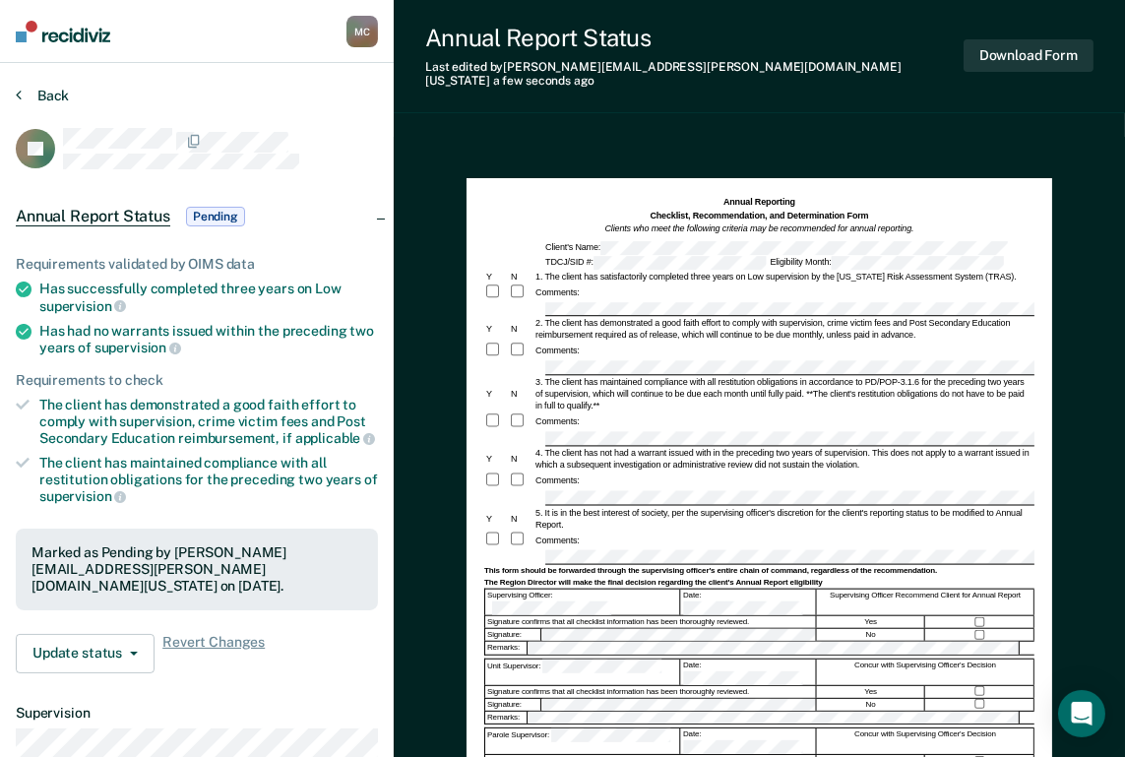
click at [21, 94] on icon at bounding box center [19, 95] width 6 height 16
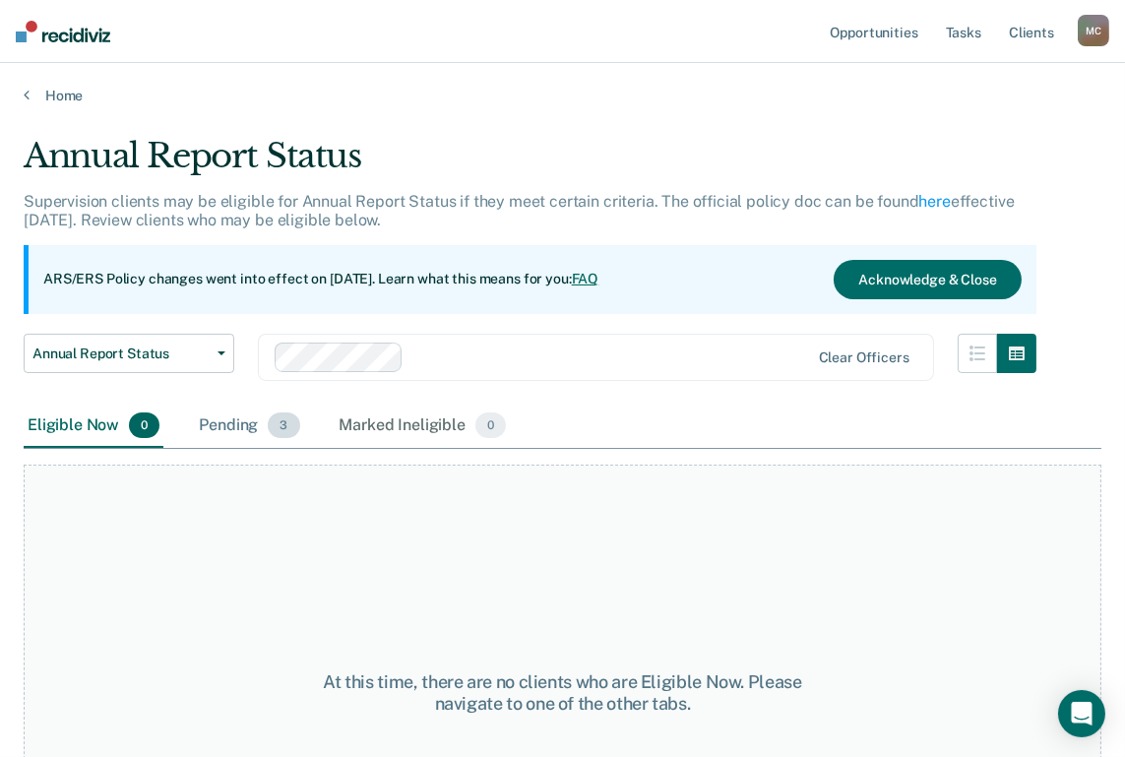
click at [275, 421] on span "3" at bounding box center [283, 425] width 31 height 26
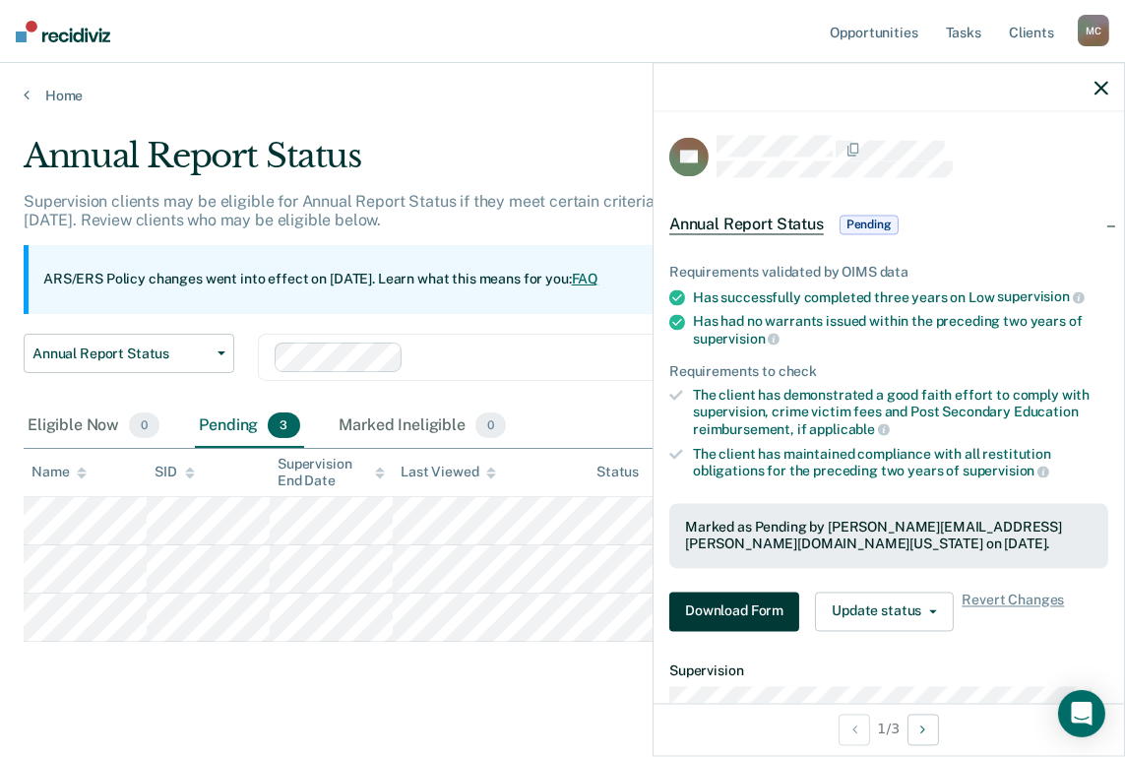
click at [761, 606] on button "Download Form" at bounding box center [734, 611] width 130 height 39
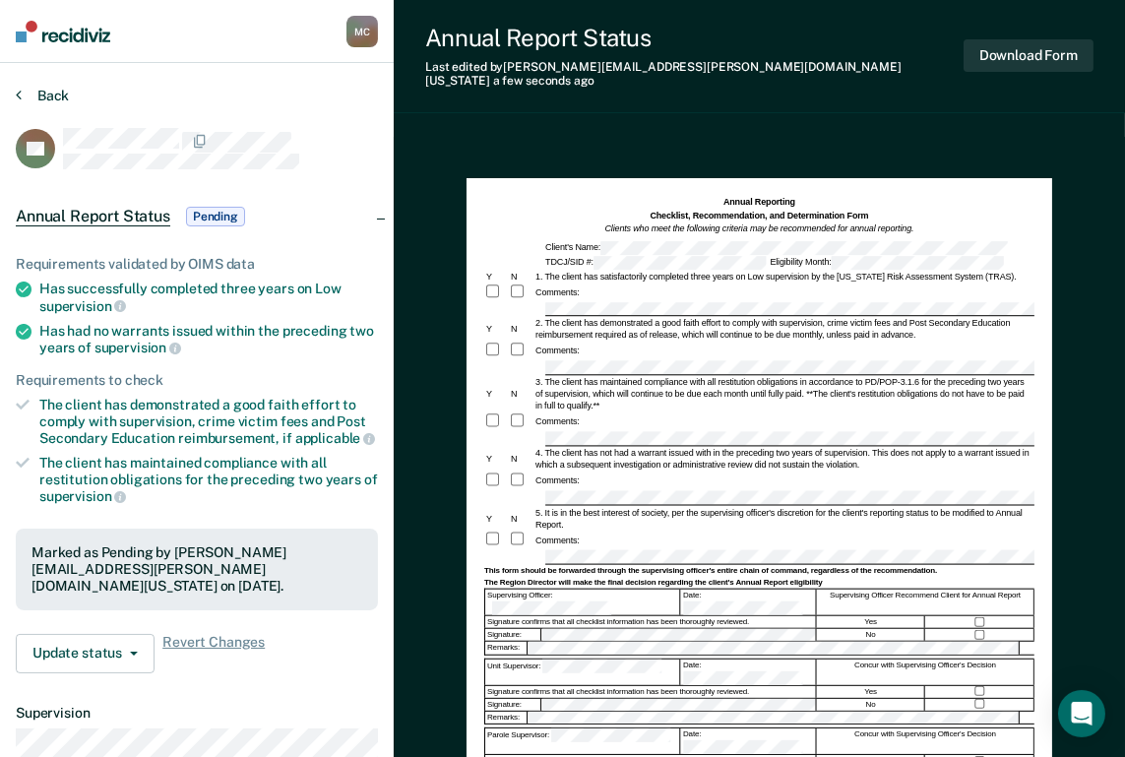
click at [50, 92] on button "Back" at bounding box center [42, 96] width 53 height 18
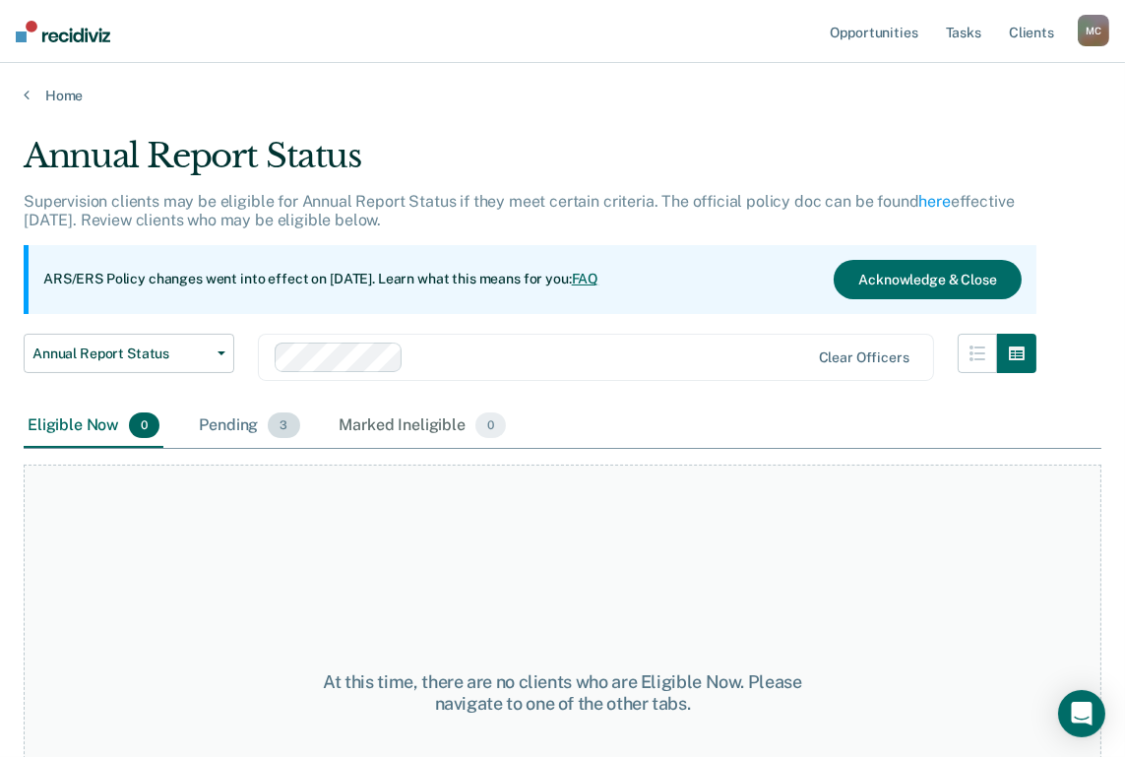
click at [226, 425] on div "Pending 3" at bounding box center [249, 426] width 108 height 43
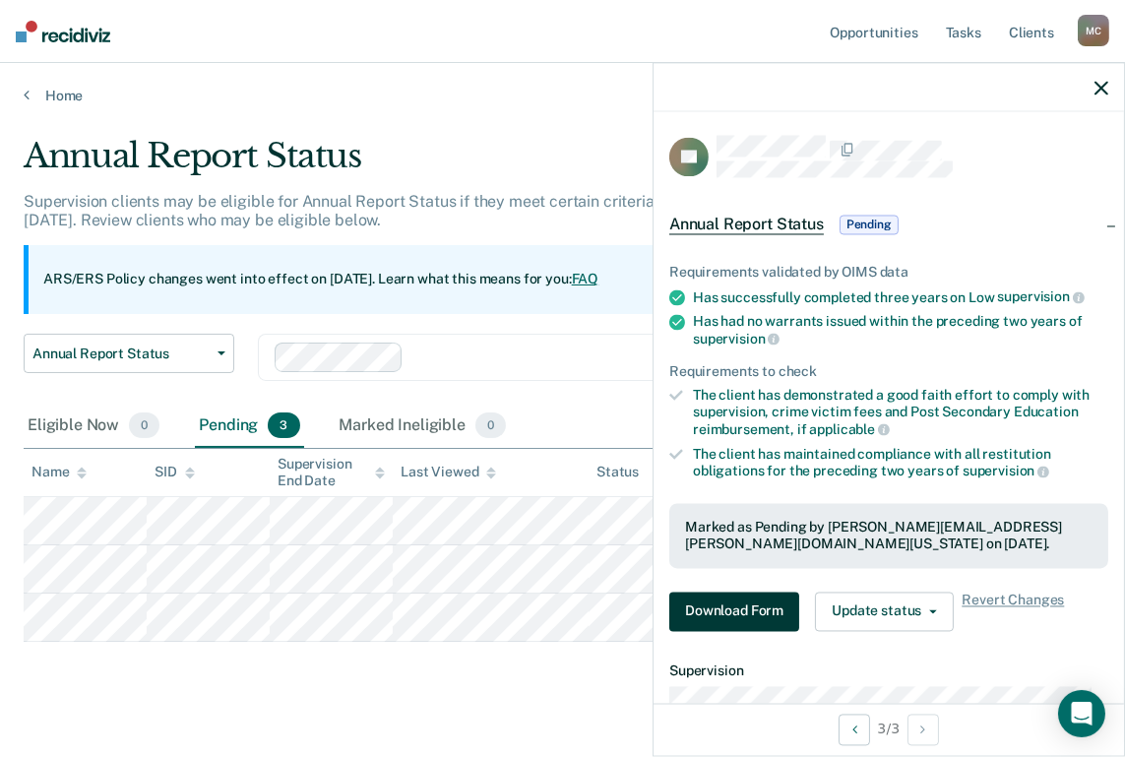
click at [775, 601] on button "Download Form" at bounding box center [734, 611] width 130 height 39
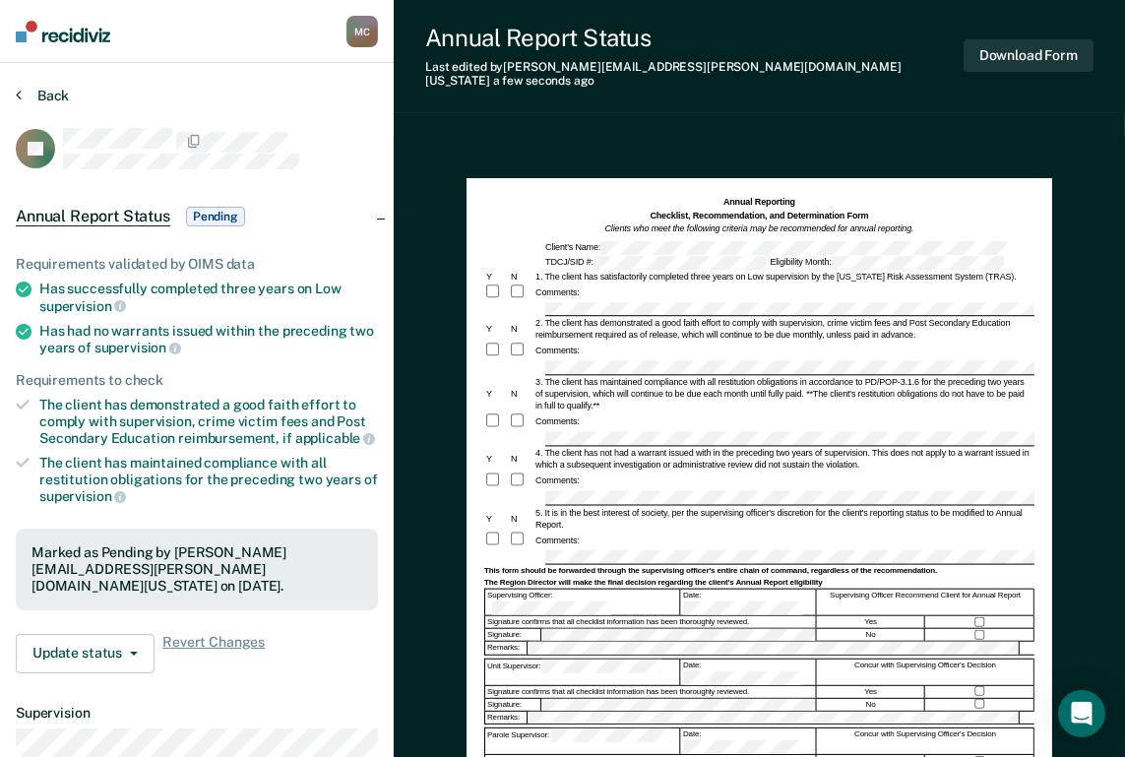
click at [24, 101] on button "Back" at bounding box center [42, 96] width 53 height 18
